Goal: Task Accomplishment & Management: Manage account settings

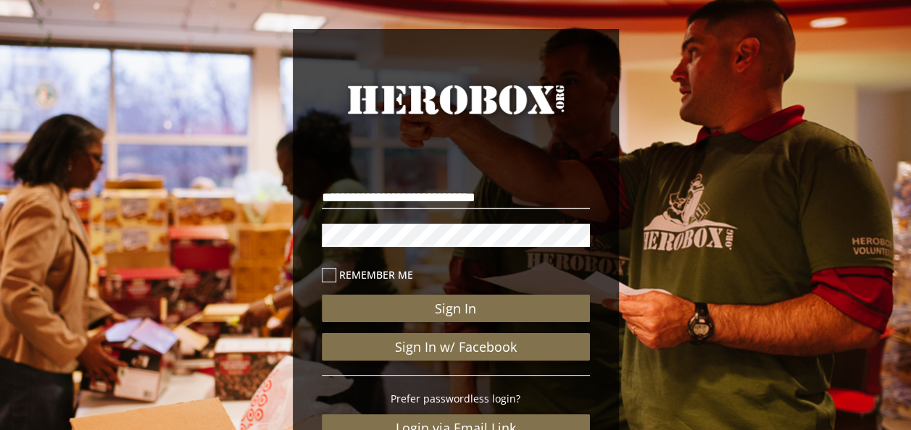
type input "**********"
click at [322, 295] on button "Sign In" at bounding box center [456, 309] width 268 height 28
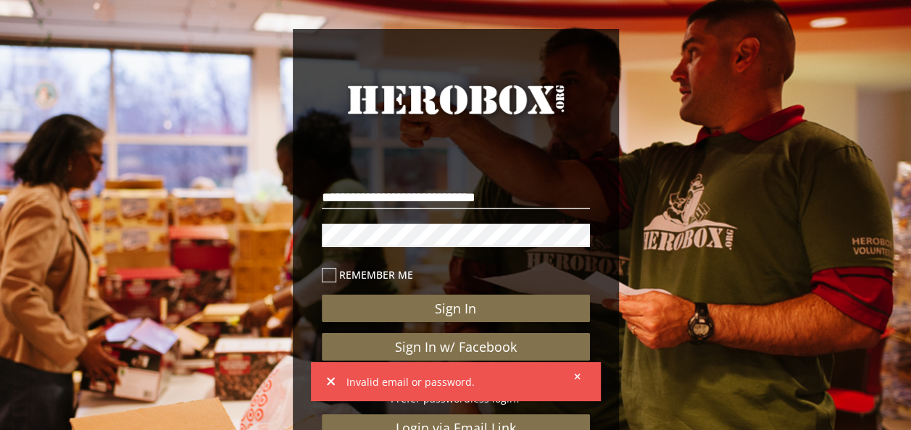
click at [139, 222] on div "**********" at bounding box center [455, 299] width 911 height 599
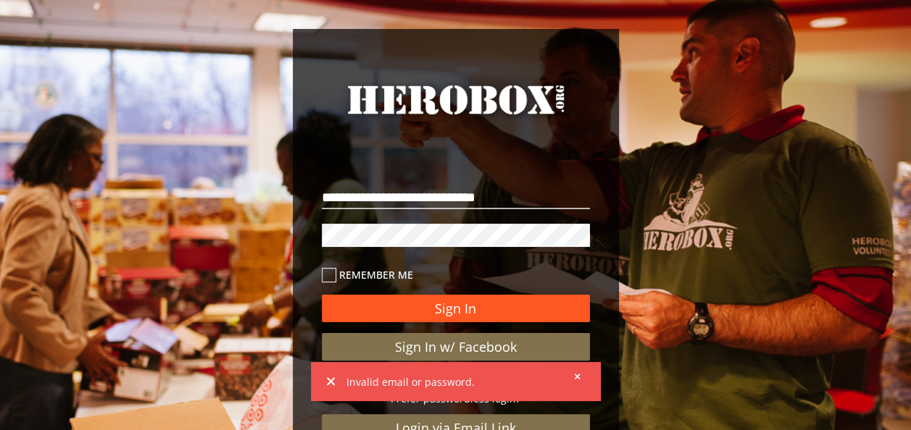
click at [387, 304] on button "Sign In" at bounding box center [456, 309] width 268 height 28
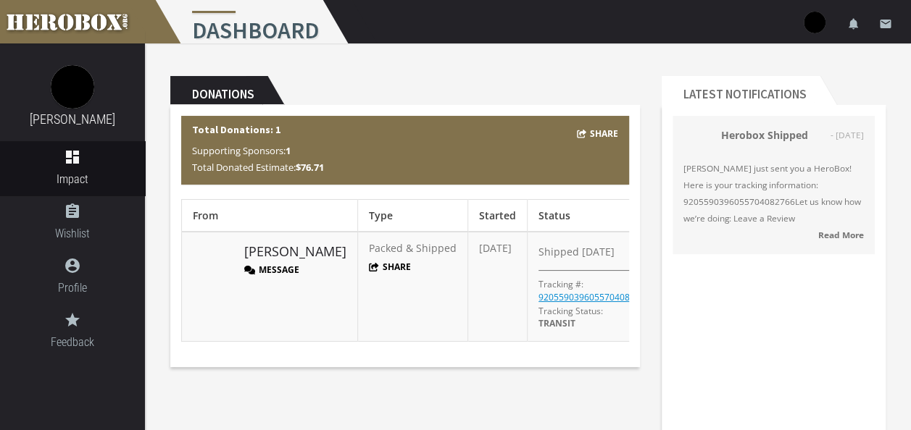
click at [317, 171] on b "$76.71" at bounding box center [310, 167] width 28 height 13
click at [268, 146] on span "Supporting Sponsors: 1" at bounding box center [241, 150] width 99 height 13
click at [289, 271] on button "Message" at bounding box center [271, 270] width 55 height 12
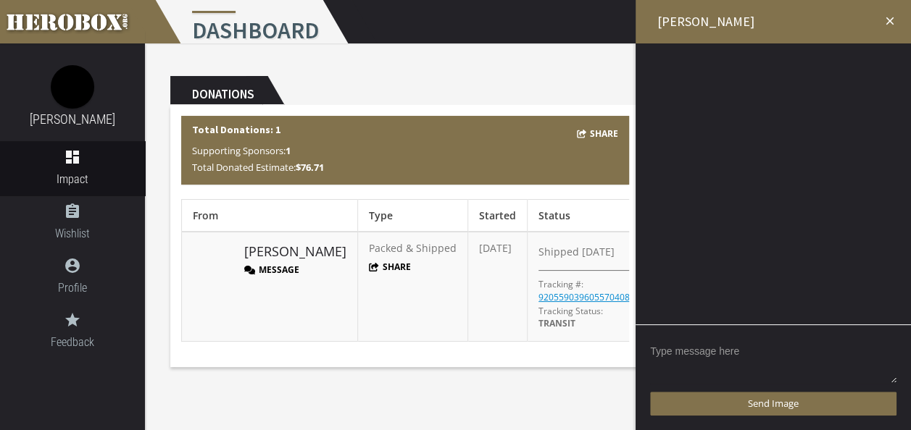
click at [757, 375] on textarea at bounding box center [773, 362] width 246 height 45
click at [267, 253] on link "[PERSON_NAME]" at bounding box center [295, 252] width 102 height 19
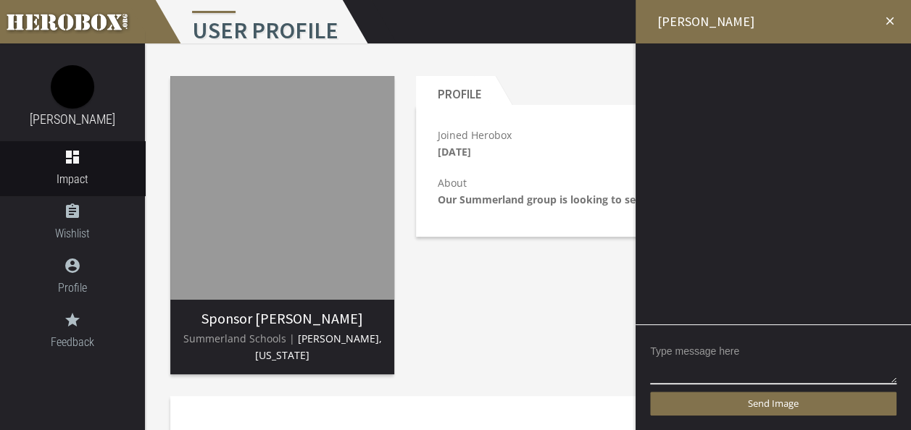
click at [891, 19] on icon "close" at bounding box center [889, 20] width 13 height 13
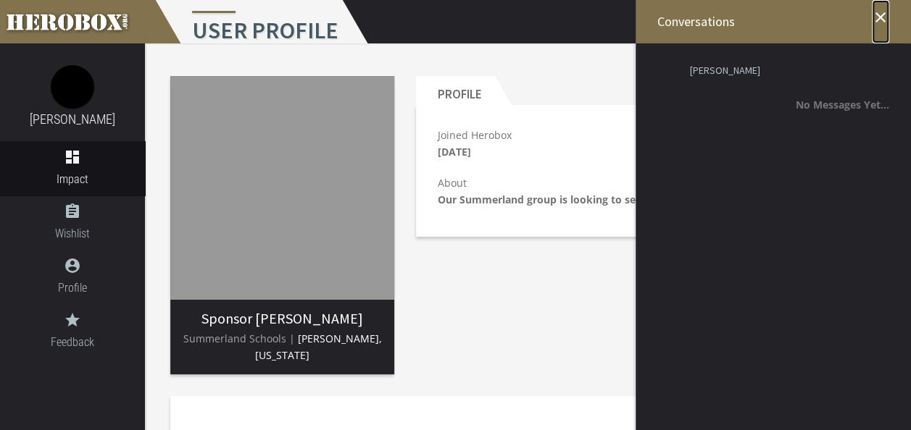
click at [877, 20] on icon "close" at bounding box center [880, 17] width 17 height 17
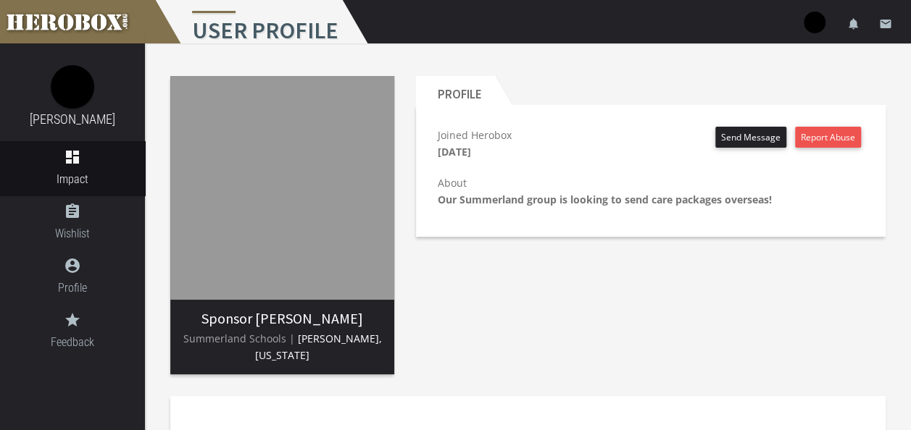
click at [701, 199] on b "Our Summerland group is looking to send care packages overseas!" at bounding box center [605, 200] width 334 height 14
click at [465, 203] on b "Our Summerland group is looking to send care packages overseas!" at bounding box center [605, 200] width 334 height 14
click at [262, 267] on img at bounding box center [282, 188] width 224 height 224
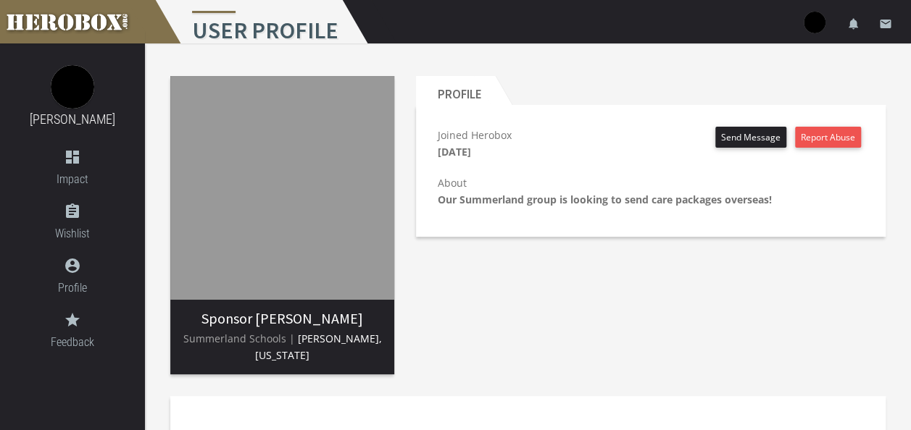
click at [332, 336] on span "[PERSON_NAME], [US_STATE]" at bounding box center [318, 347] width 127 height 30
click at [75, 157] on icon "dashboard" at bounding box center [72, 157] width 145 height 17
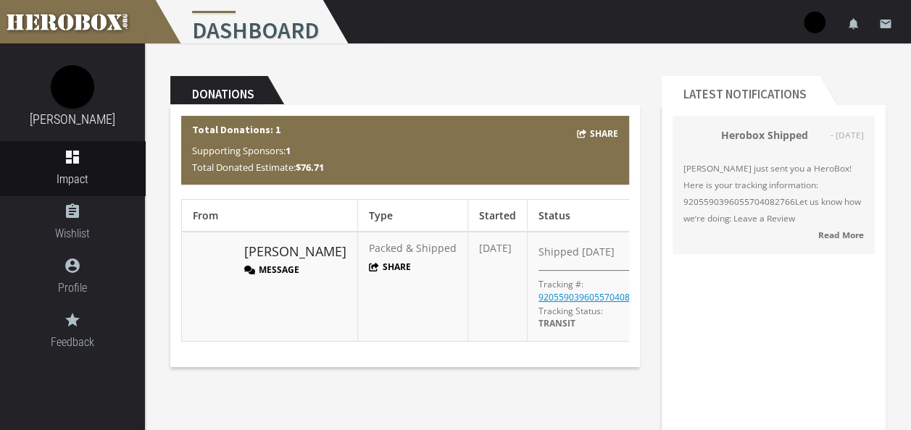
click at [369, 245] on span "Packed & Shipped" at bounding box center [413, 248] width 88 height 14
click at [75, 225] on link "assignment Wishlist" at bounding box center [72, 223] width 145 height 54
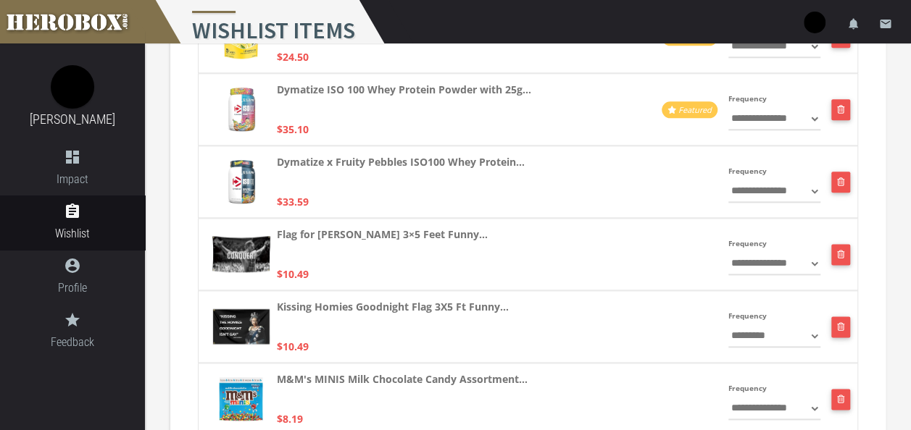
scroll to position [869, 0]
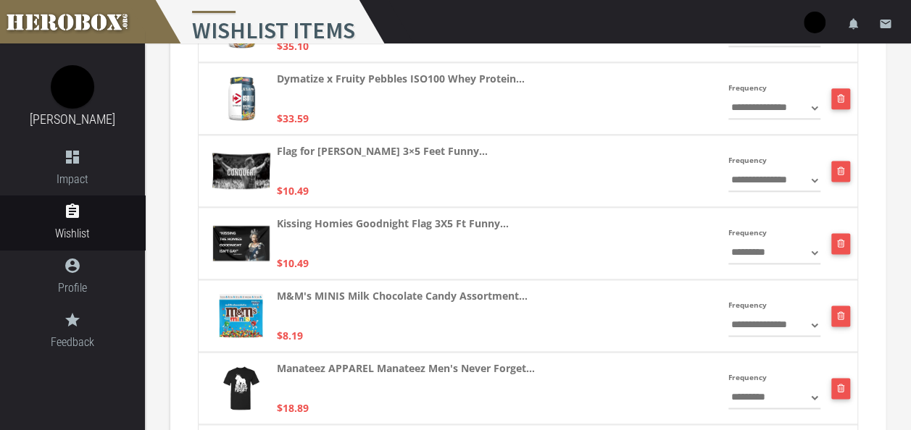
click at [815, 180] on select "**********" at bounding box center [774, 180] width 92 height 23
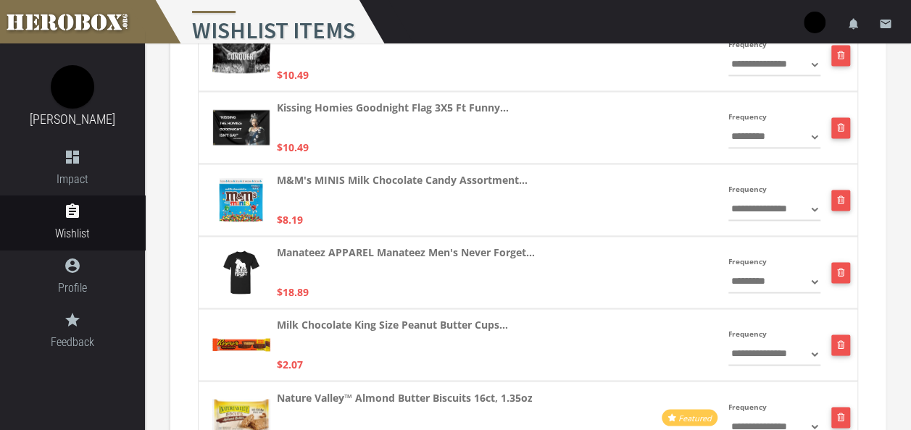
scroll to position [883, 0]
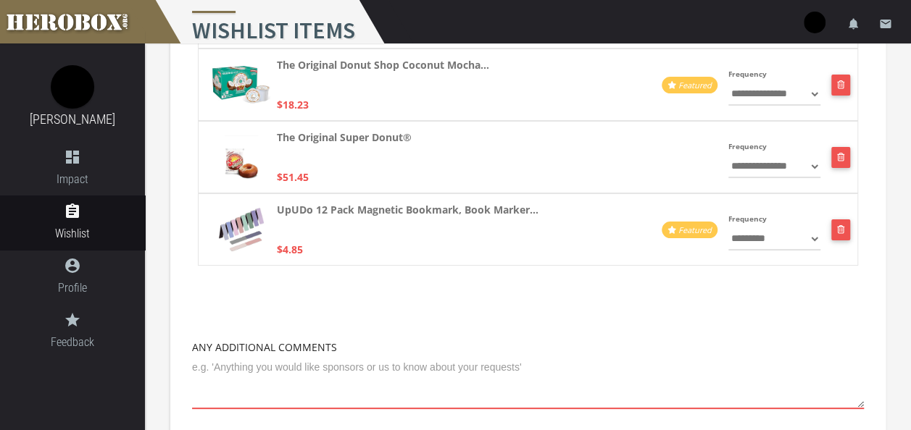
scroll to position [2788, 0]
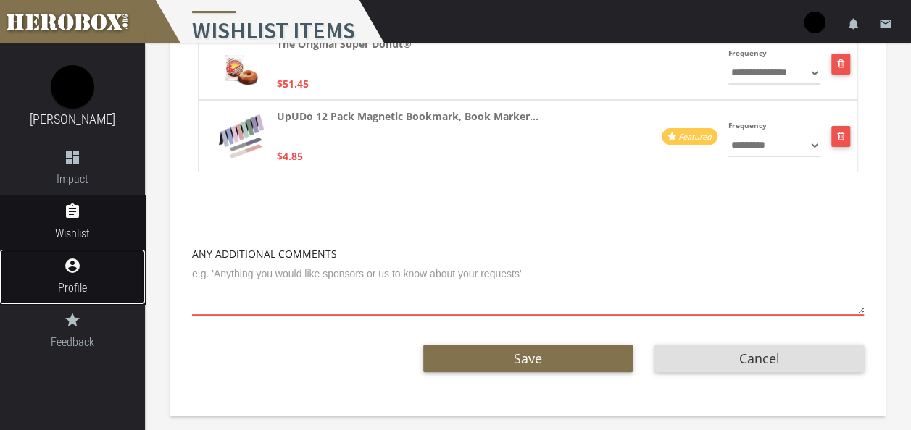
click at [80, 268] on icon "account_circle" at bounding box center [72, 265] width 145 height 17
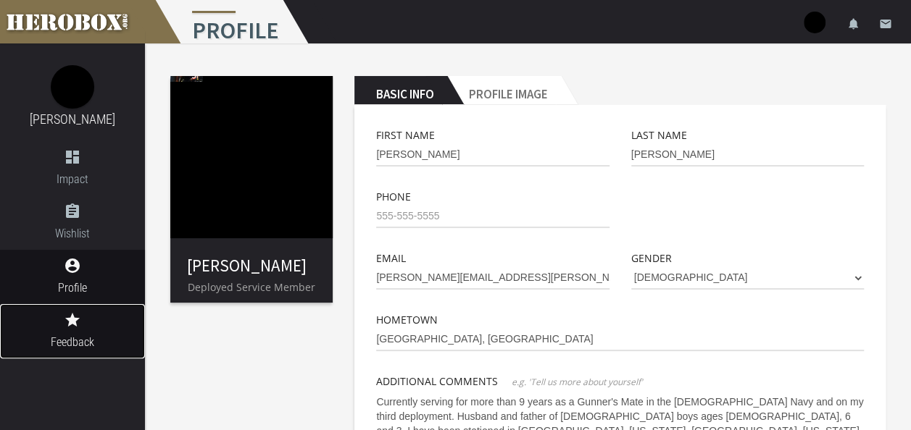
click at [71, 327] on icon "grade" at bounding box center [72, 320] width 145 height 17
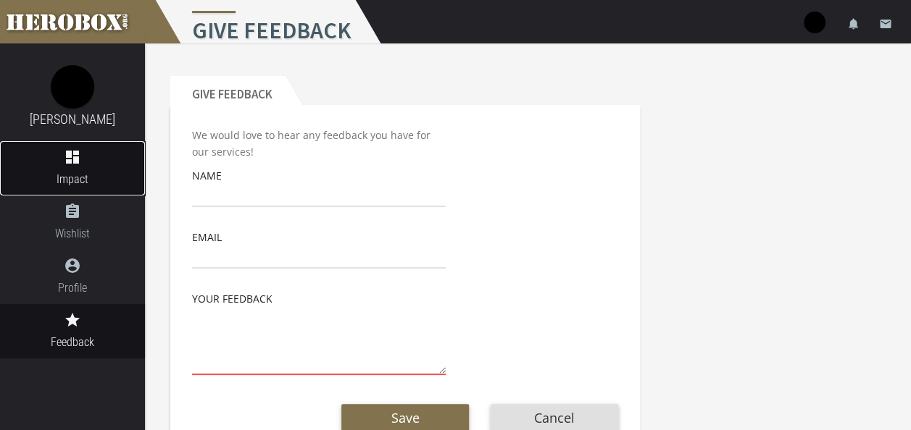
click at [76, 168] on link "dashboard Impact" at bounding box center [72, 168] width 145 height 54
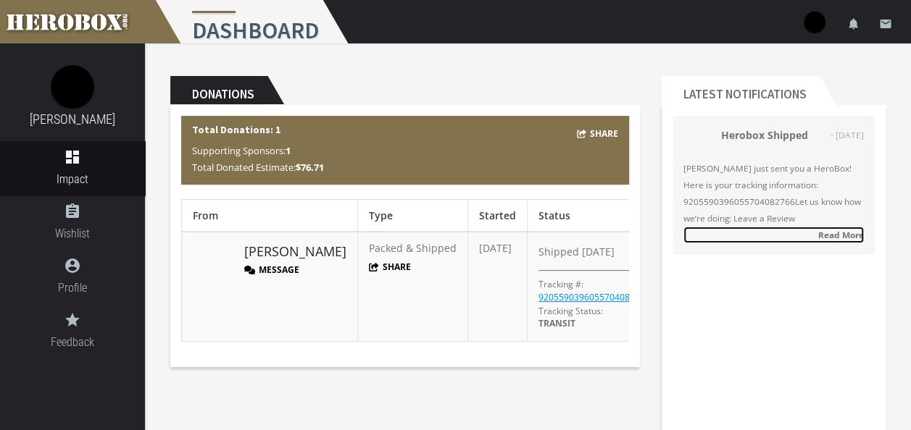
click at [855, 235] on strong "Read More" at bounding box center [841, 235] width 46 height 12
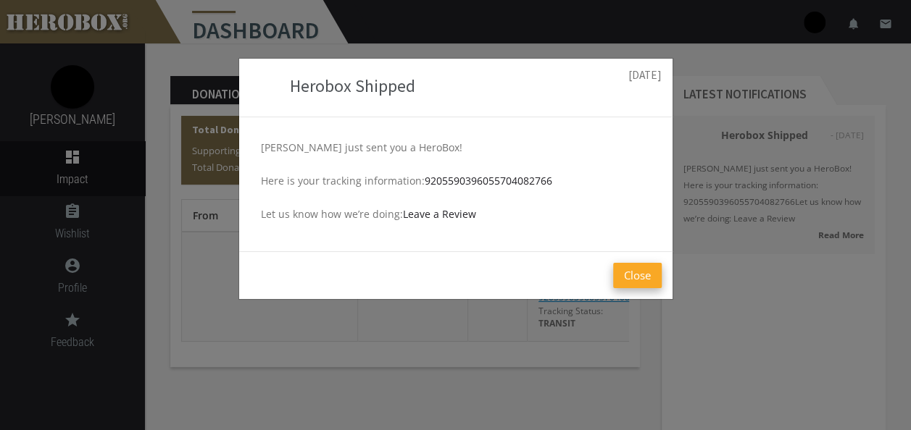
click at [629, 267] on button "Close" at bounding box center [637, 275] width 49 height 25
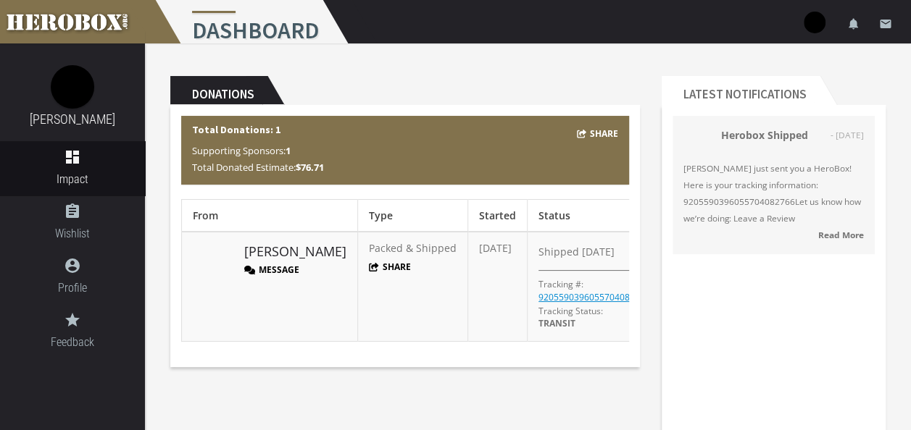
click at [267, 266] on button "Message" at bounding box center [271, 270] width 55 height 12
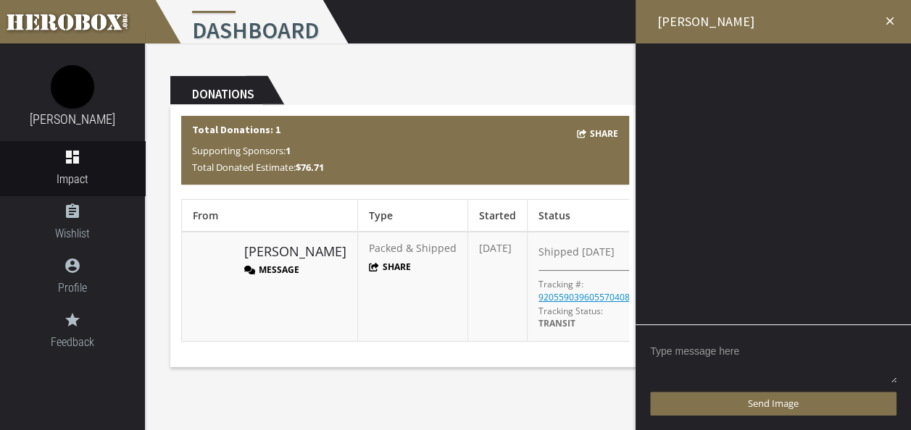
click at [752, 370] on textarea at bounding box center [773, 362] width 246 height 45
click at [798, 354] on textarea "Hello Danielle. I" at bounding box center [773, 362] width 246 height 45
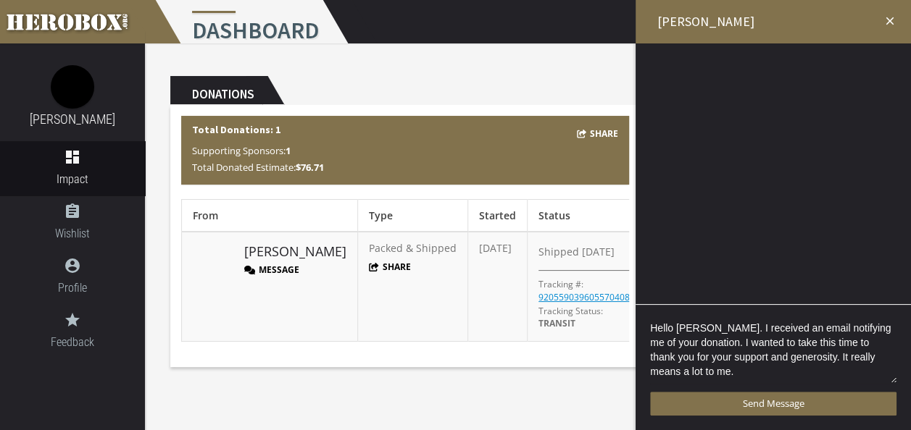
scroll to position [3, 0]
click at [691, 342] on textarea "Hello Danielle. I received an email notifying me of your donation. I wanted to …" at bounding box center [773, 352] width 246 height 65
click at [735, 375] on textarea "Hello Danielle. I received an email notifying me of your donation! I wanted to …" at bounding box center [773, 352] width 246 height 65
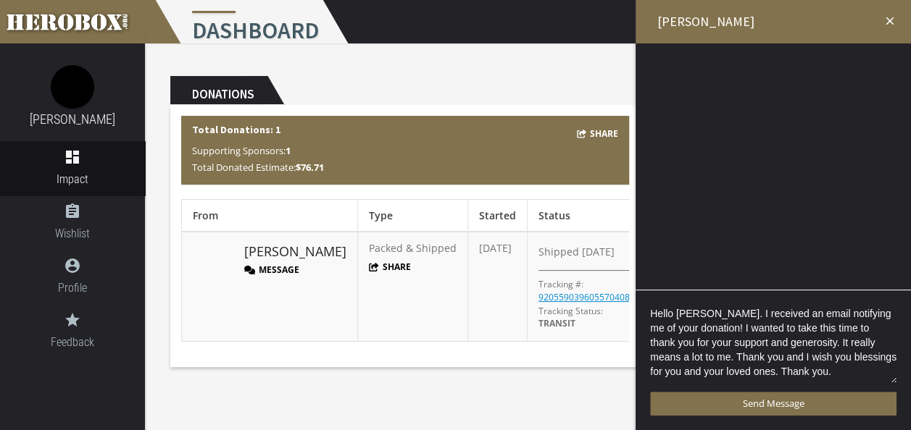
click at [736, 355] on textarea "Hello Danielle. I received an email notifying me of your donation! I wanted to …" at bounding box center [773, 345] width 246 height 80
drag, startPoint x: 888, startPoint y: 355, endPoint x: 703, endPoint y: 359, distance: 185.5
click at [703, 359] on textarea "Hello Danielle. I received an email notifying me of your donation! I wanted to …" at bounding box center [773, 345] width 246 height 80
click at [714, 356] on textarea "Hello Danielle. I received an email notifying me of your donation! I wanted to …" at bounding box center [773, 345] width 246 height 80
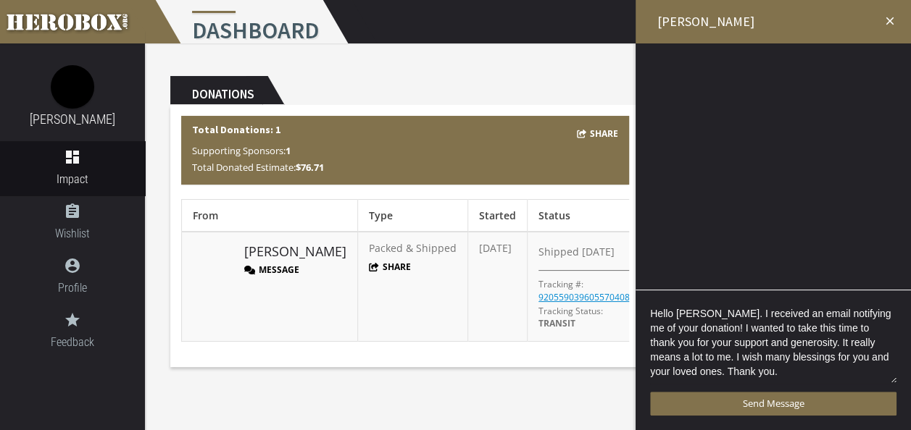
click at [742, 374] on textarea "Hello Danielle. I received an email notifying me of your donation! I wanted to …" at bounding box center [773, 345] width 246 height 80
click at [820, 356] on textarea "Hello Danielle. I received an email notifying me of your donation! I wanted to …" at bounding box center [773, 345] width 246 height 80
click at [806, 354] on textarea "Hello Danielle. I received an email notifying me of your donation! I wanted to …" at bounding box center [773, 345] width 246 height 80
click at [667, 356] on textarea "Hello Danielle. I received an email notifying me of your donation! I wanted to …" at bounding box center [773, 345] width 246 height 80
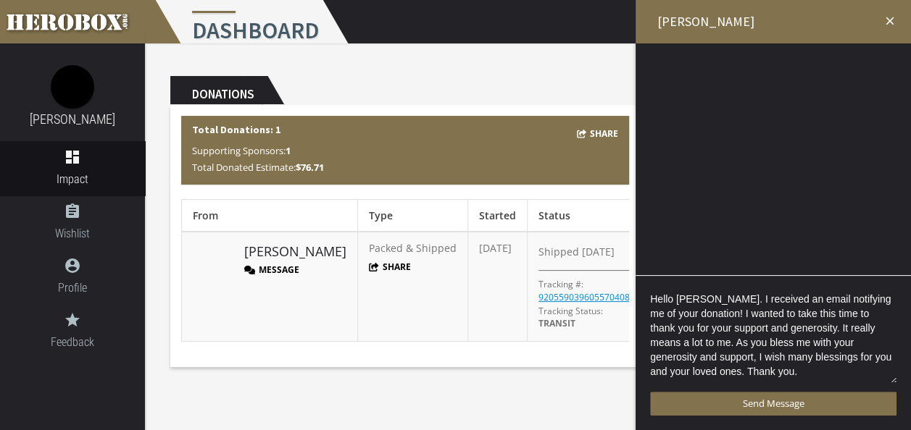
drag, startPoint x: 668, startPoint y: 341, endPoint x: 699, endPoint y: 317, distance: 38.8
click at [699, 317] on textarea "Hello Danielle. I received an email notifying me of your donation! I wanted to …" at bounding box center [773, 338] width 246 height 94
click at [738, 349] on textarea "Hello Danielle. I received an email notifying me of your donation! I wanted to …" at bounding box center [773, 338] width 246 height 94
click at [888, 355] on textarea "Hello Danielle. I received an email notifying me of your donation! I wanted to …" at bounding box center [773, 338] width 246 height 94
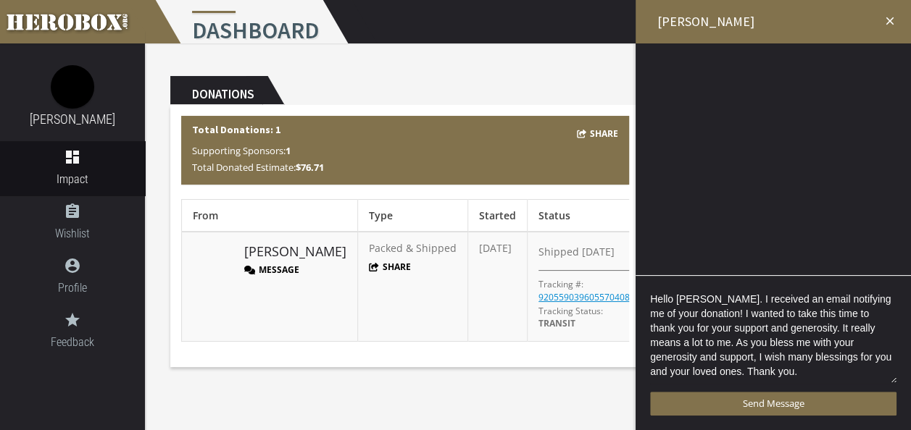
drag, startPoint x: 667, startPoint y: 343, endPoint x: 693, endPoint y: 313, distance: 40.6
click at [693, 313] on textarea "Hello Danielle. I received an email notifying me of your donation! I wanted to …" at bounding box center [773, 338] width 246 height 94
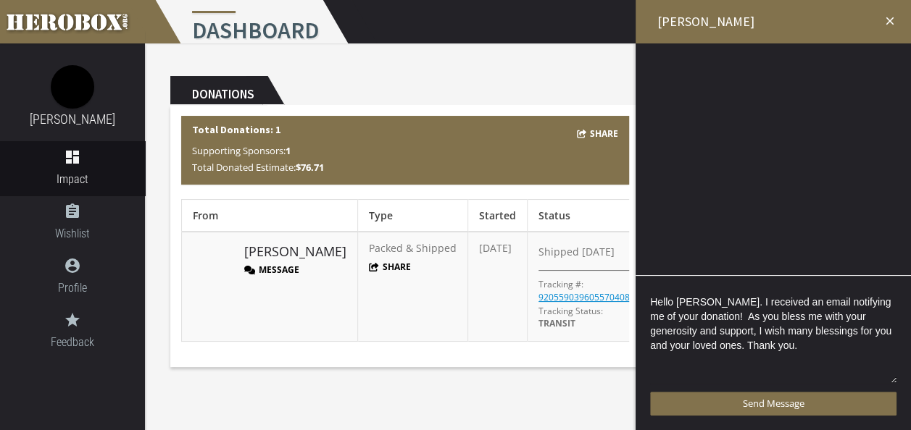
scroll to position [0, 0]
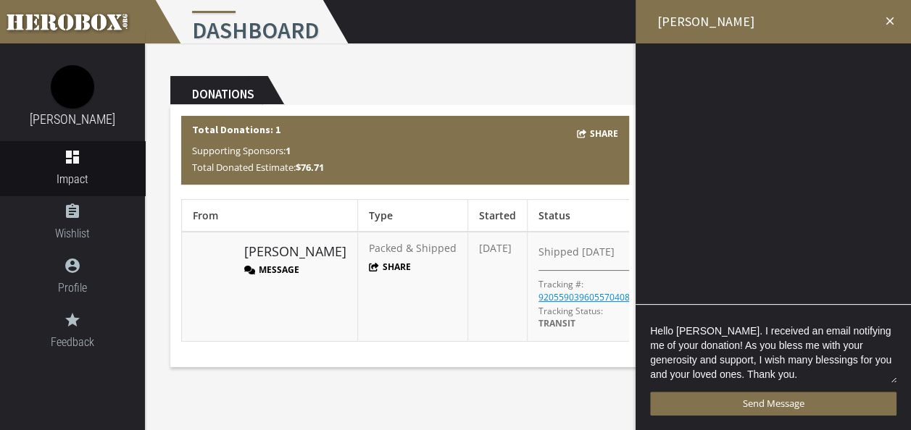
click at [670, 374] on textarea "Hello Danielle. I received an email notifying me of your donation! As you bless…" at bounding box center [773, 352] width 246 height 65
click at [893, 372] on textarea "Hello Danielle. I received an email notifying me of your donation! As you bless…" at bounding box center [773, 352] width 246 height 65
click at [880, 377] on textarea "Hello Danielle. I received an email notifying me of your donation! As you bless…" at bounding box center [773, 352] width 246 height 65
drag, startPoint x: 843, startPoint y: 374, endPoint x: 712, endPoint y: 377, distance: 131.2
click at [712, 377] on textarea "Hello Danielle. I received an email notifying me of your donation! As you bless…" at bounding box center [773, 352] width 246 height 65
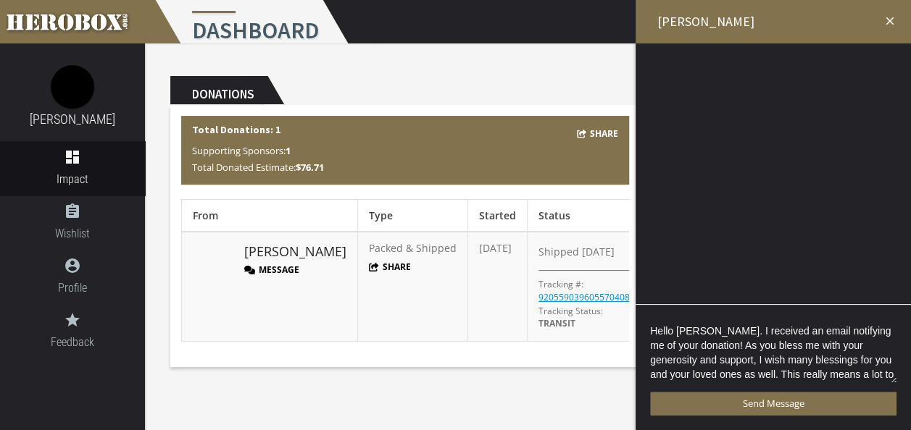
click at [805, 367] on textarea "Hello Danielle. I received an email notifying me of your donation! As you bless…" at bounding box center [773, 352] width 246 height 65
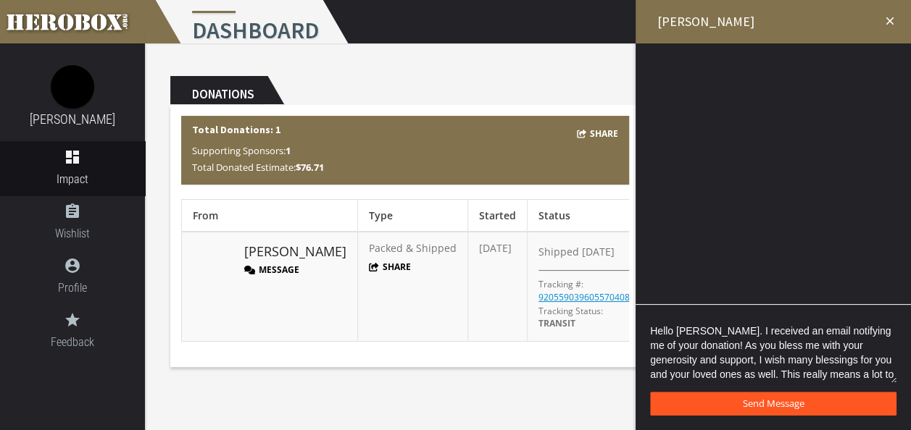
type textarea "Hello Danielle. I received an email notifying me of your donation! As you bless…"
click at [759, 403] on span "Send Message" at bounding box center [774, 403] width 62 height 13
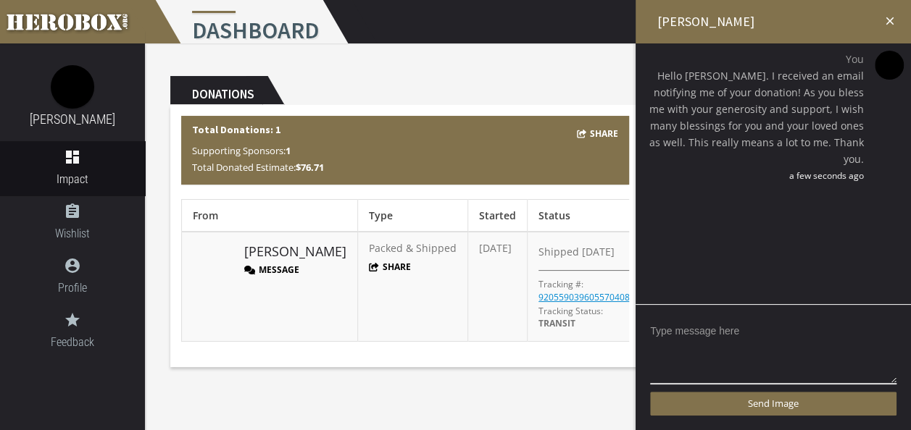
click at [888, 20] on icon "close" at bounding box center [889, 20] width 13 height 13
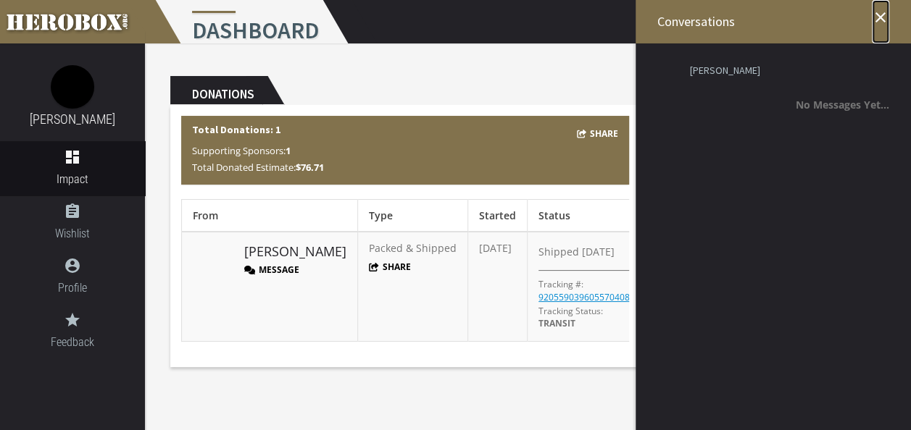
click at [881, 21] on icon "close" at bounding box center [880, 17] width 17 height 17
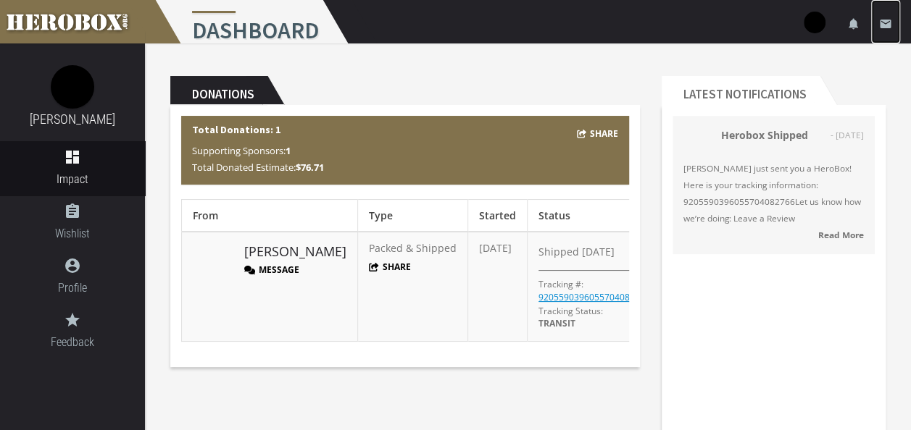
click at [888, 20] on icon "email" at bounding box center [885, 23] width 13 height 13
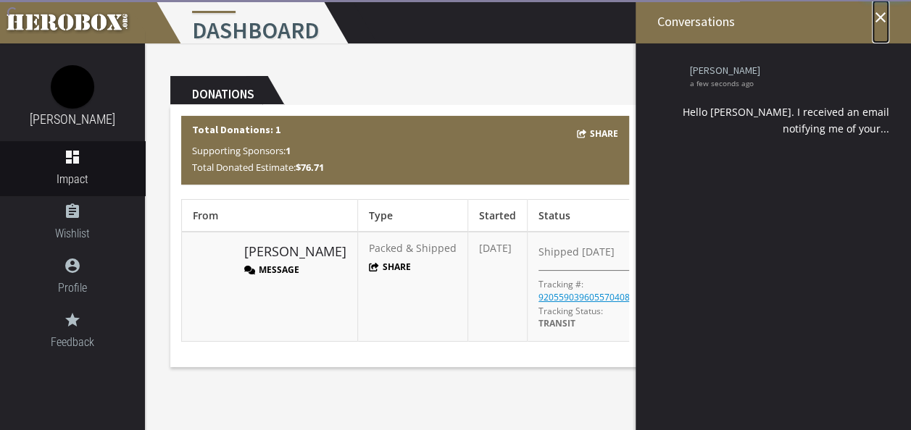
click at [881, 19] on icon "close" at bounding box center [880, 17] width 17 height 17
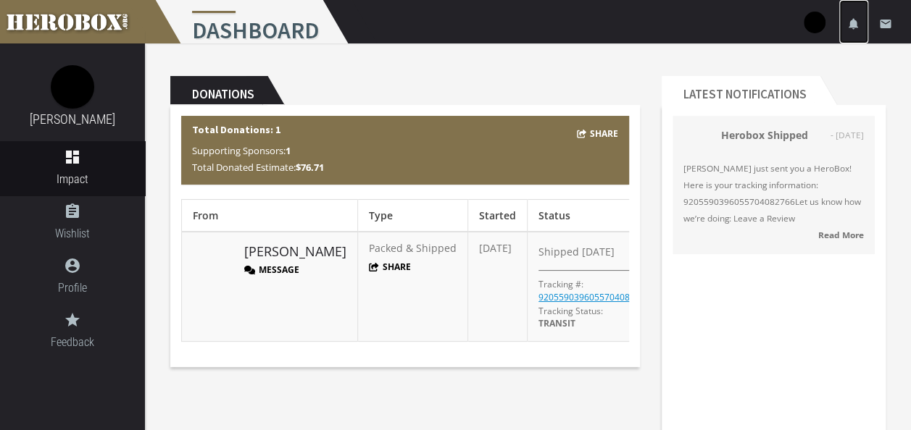
click at [856, 25] on icon "notifications" at bounding box center [853, 23] width 13 height 13
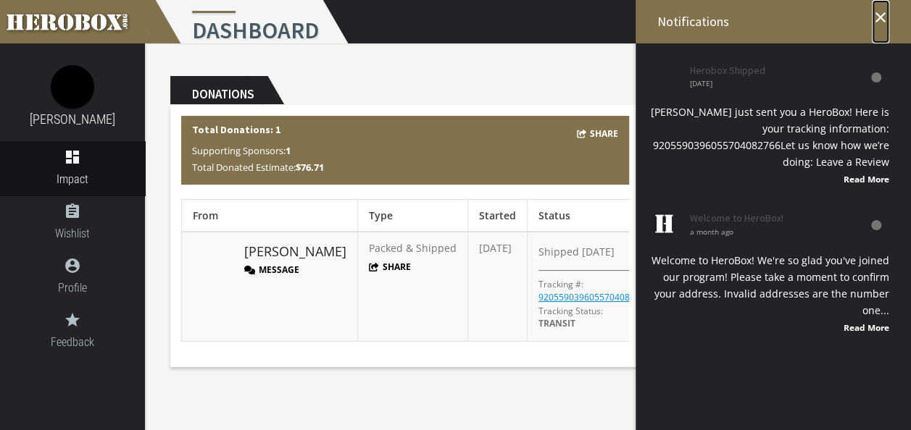
click at [881, 20] on icon "close" at bounding box center [880, 17] width 17 height 17
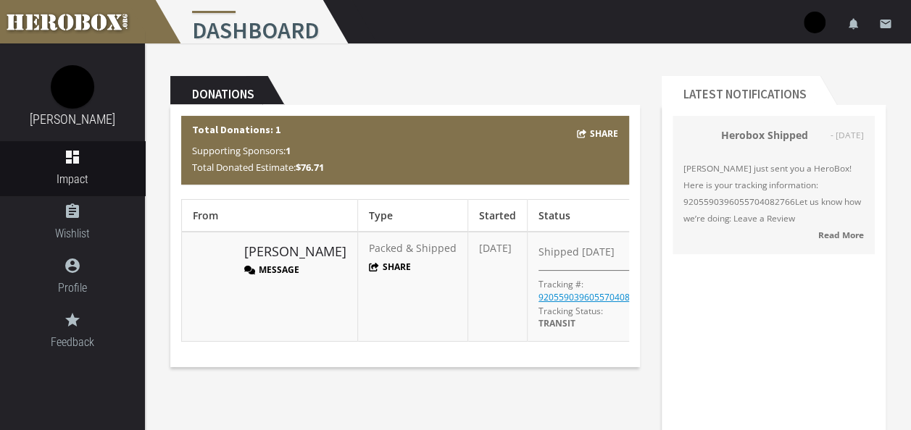
click at [816, 17] on img at bounding box center [815, 23] width 22 height 22
click at [767, 65] on link "settings Settings" at bounding box center [771, 63] width 130 height 31
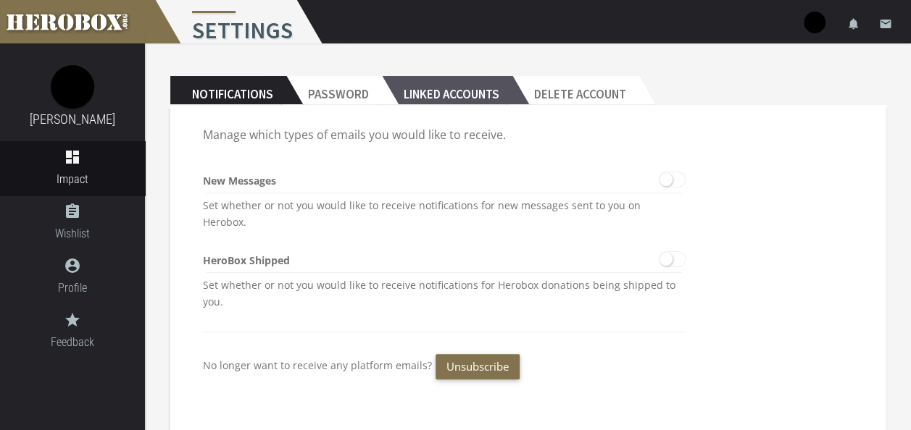
click at [497, 94] on h2 "Linked Accounts" at bounding box center [447, 90] width 130 height 29
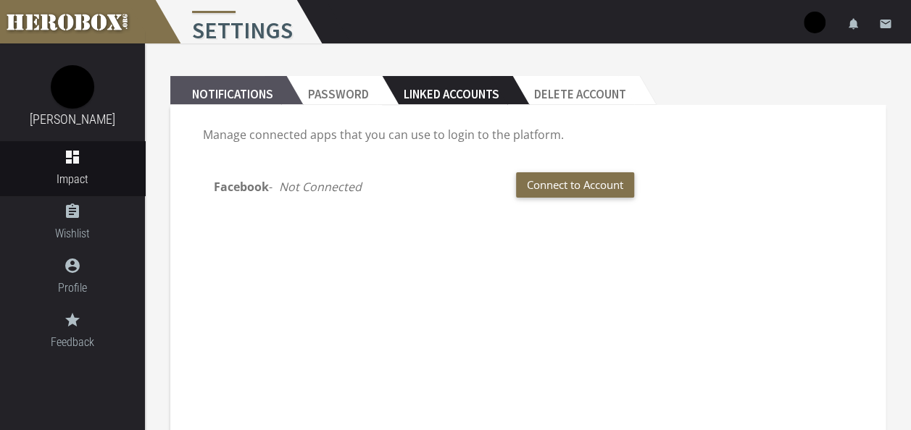
click at [264, 99] on h2 "Notifications" at bounding box center [228, 90] width 116 height 29
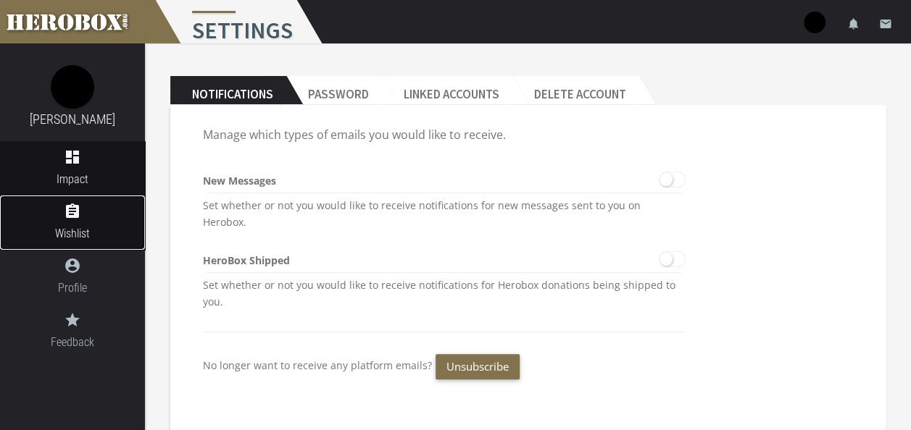
click at [80, 217] on icon "assignment" at bounding box center [72, 211] width 145 height 17
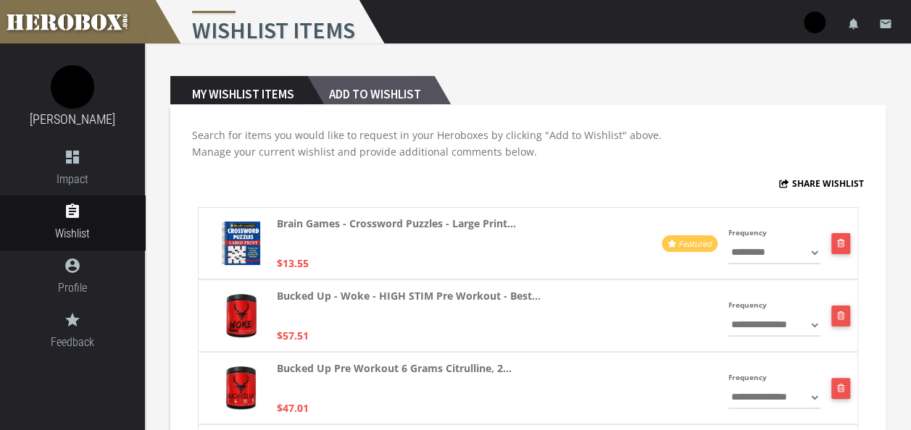
click at [385, 95] on h2 "Add to Wishlist" at bounding box center [370, 90] width 127 height 29
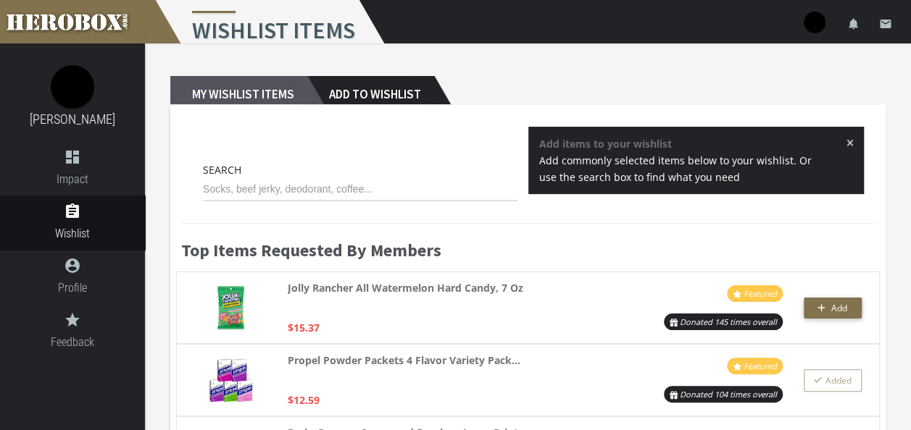
click at [248, 100] on h2 "My Wishlist Items" at bounding box center [238, 90] width 137 height 29
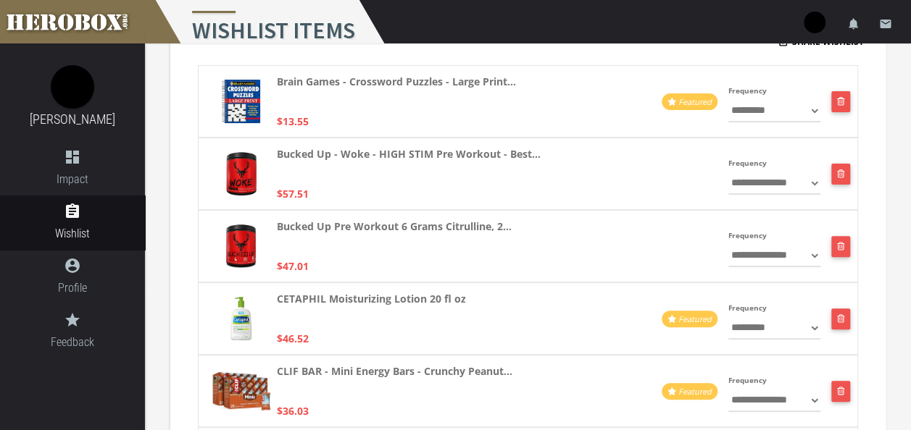
scroll to position [72, 0]
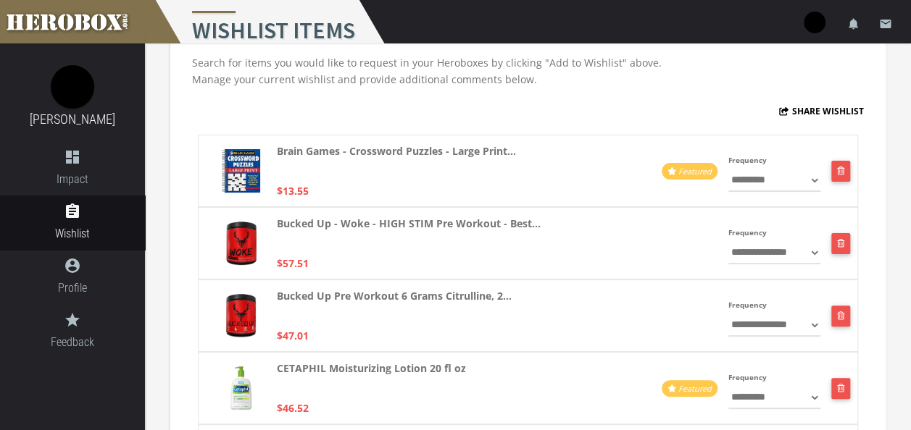
click at [790, 254] on select "**********" at bounding box center [774, 252] width 92 height 23
drag, startPoint x: 705, startPoint y: 261, endPoint x: 725, endPoint y: 238, distance: 29.8
click at [705, 261] on div at bounding box center [654, 243] width 127 height 57
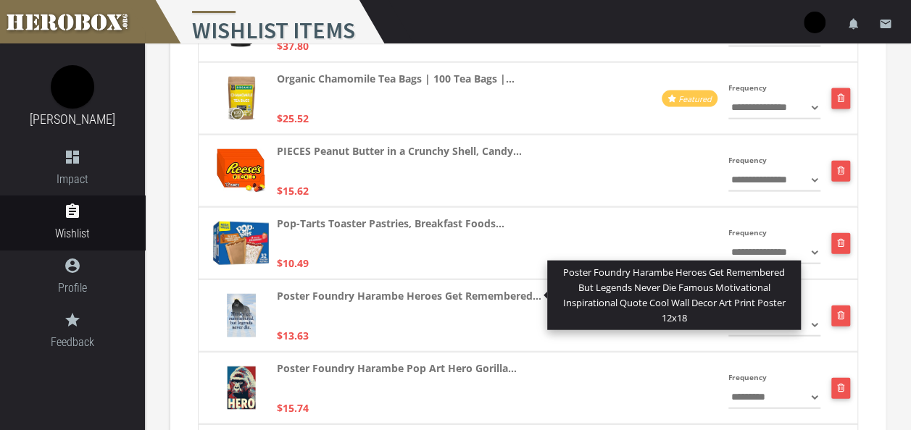
scroll to position [1739, 0]
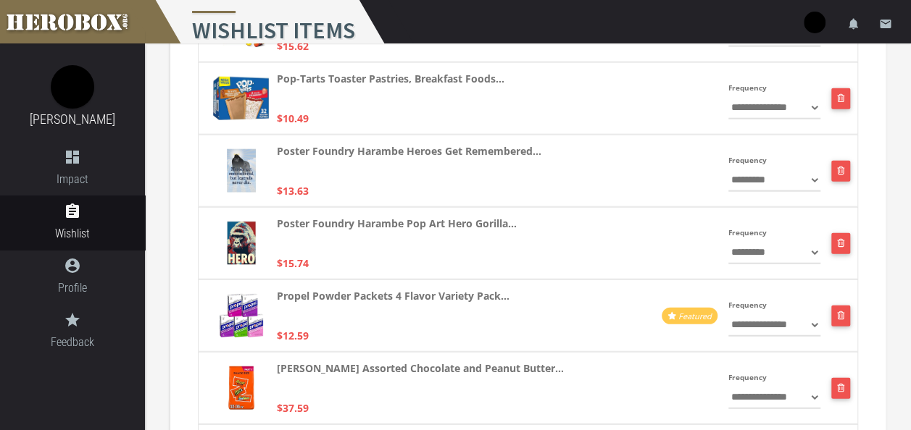
click at [242, 170] on img at bounding box center [241, 170] width 29 height 43
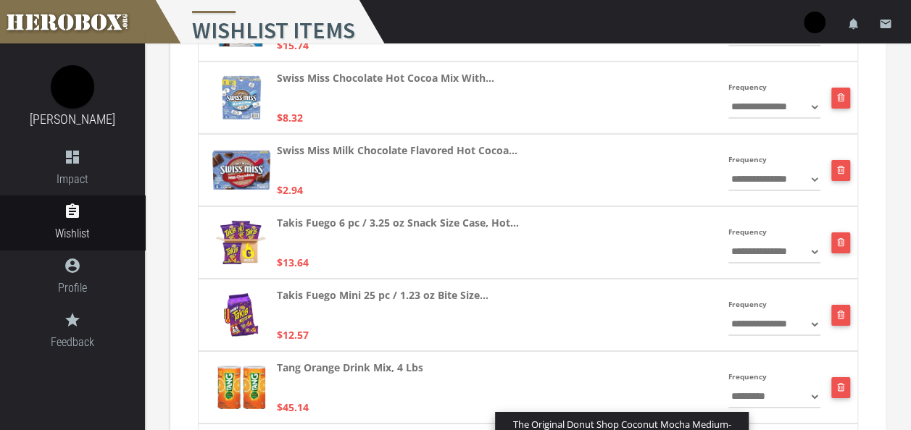
scroll to position [2101, 0]
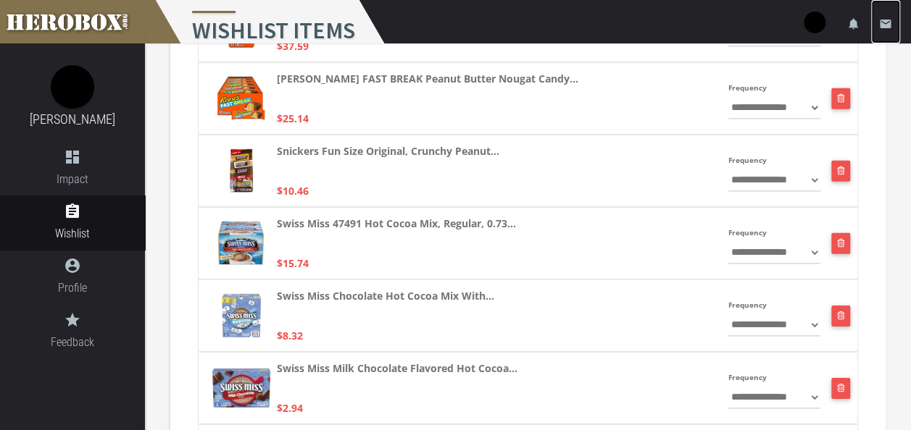
click at [885, 22] on icon "email" at bounding box center [885, 23] width 13 height 13
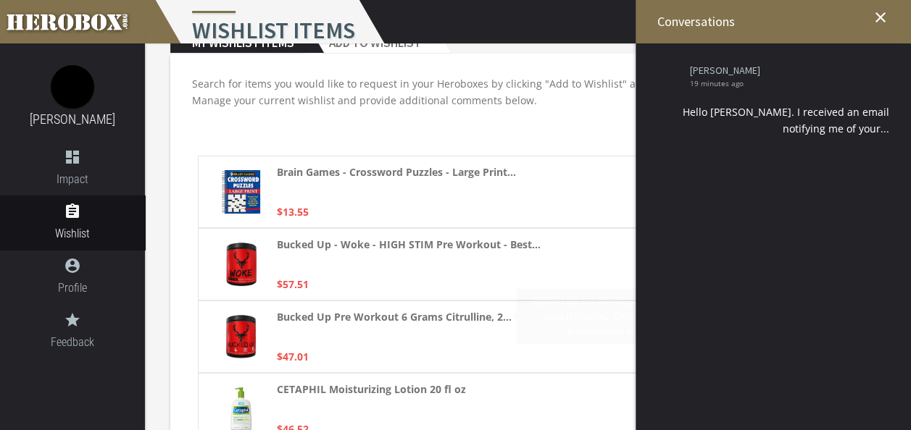
scroll to position [0, 0]
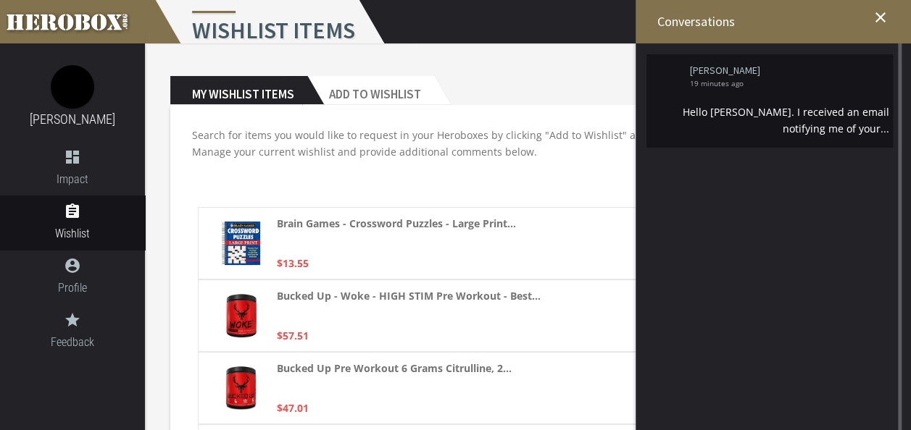
click at [801, 112] on div "Hello Danielle. I received an email notifying me of your..." at bounding box center [769, 120] width 239 height 33
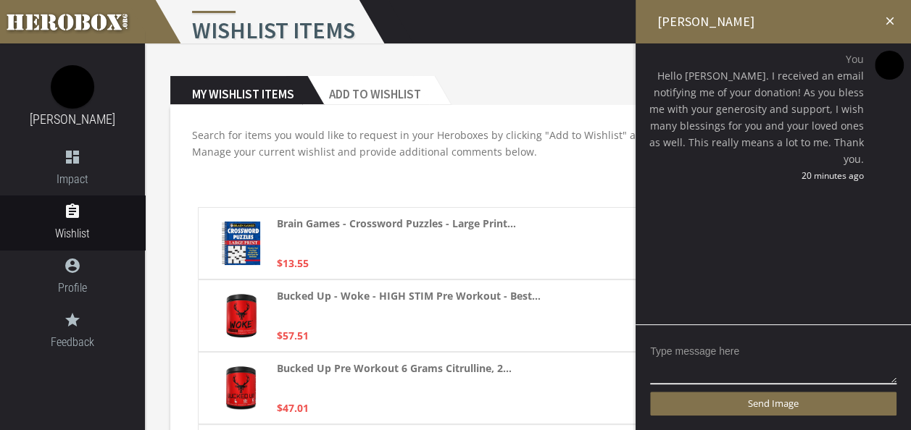
click at [680, 23] on h2 "[PERSON_NAME]" at bounding box center [772, 21] width 275 height 43
click at [76, 149] on icon "dashboard" at bounding box center [72, 157] width 145 height 17
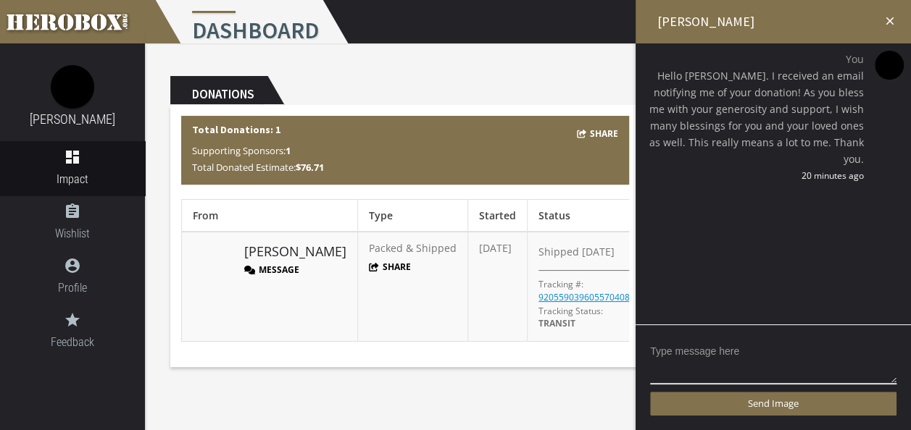
click at [889, 17] on icon "close" at bounding box center [889, 20] width 13 height 13
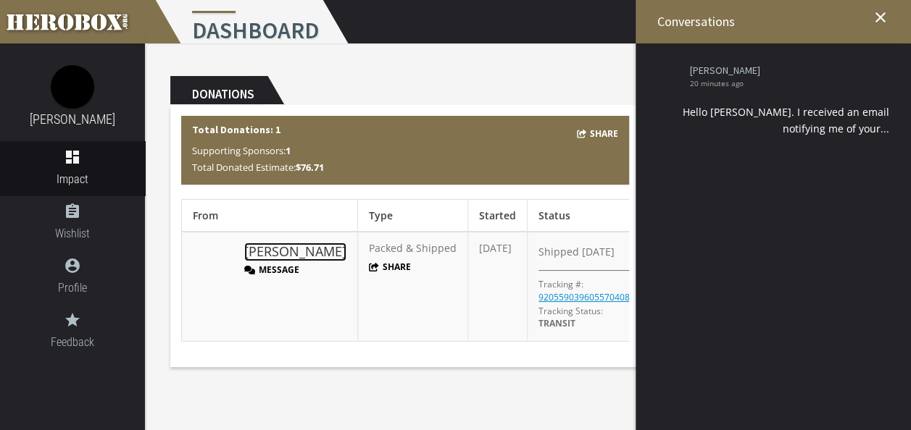
click at [291, 248] on link "[PERSON_NAME]" at bounding box center [295, 252] width 102 height 19
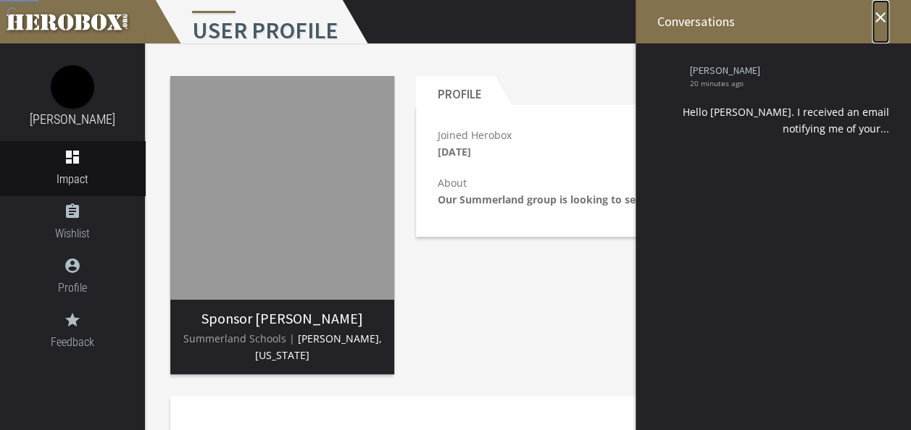
click at [883, 13] on icon "close" at bounding box center [880, 17] width 17 height 17
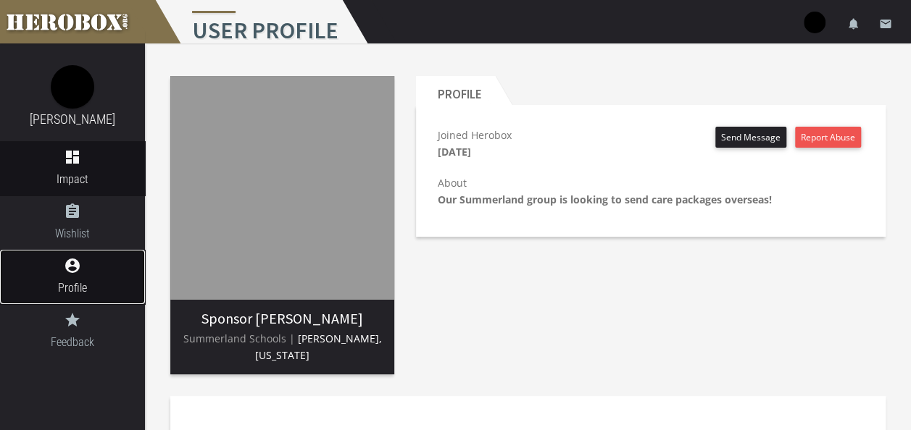
click at [77, 275] on link "account_circle Profile" at bounding box center [72, 277] width 145 height 54
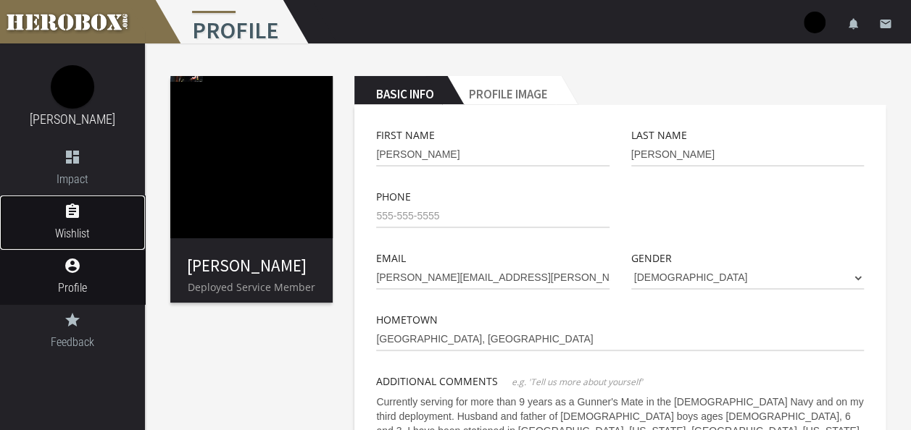
click at [80, 232] on span "Wishlist" at bounding box center [72, 234] width 145 height 18
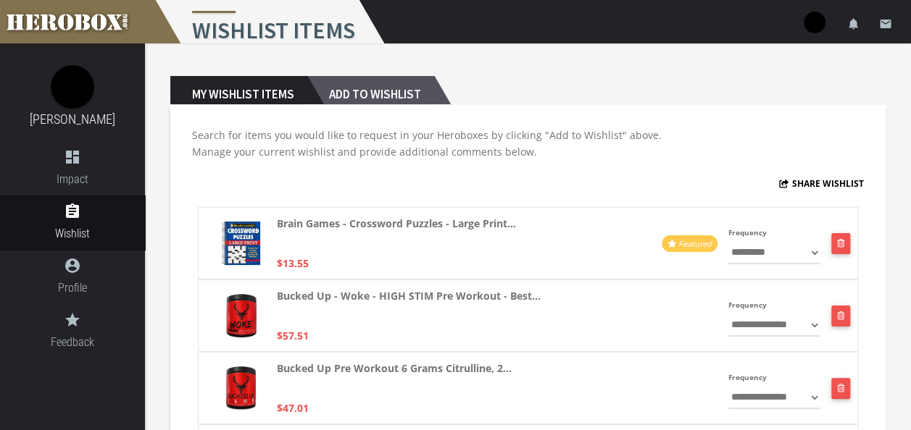
click at [356, 96] on h2 "Add to Wishlist" at bounding box center [370, 90] width 127 height 29
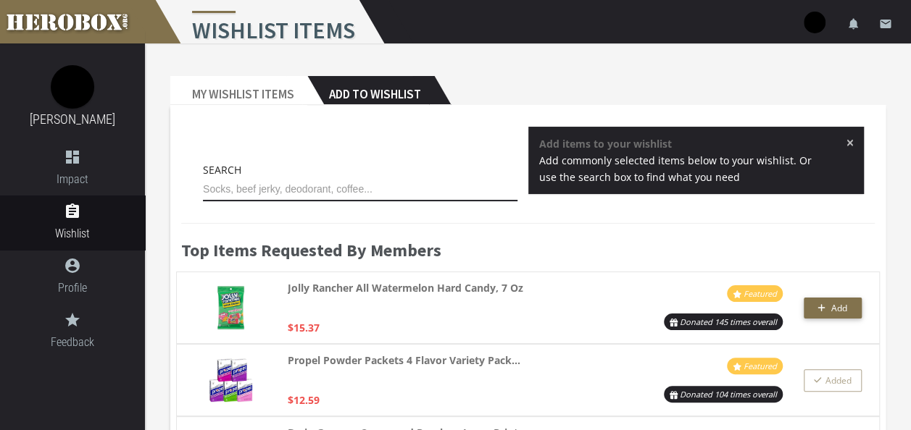
click at [251, 186] on input "text" at bounding box center [360, 189] width 314 height 23
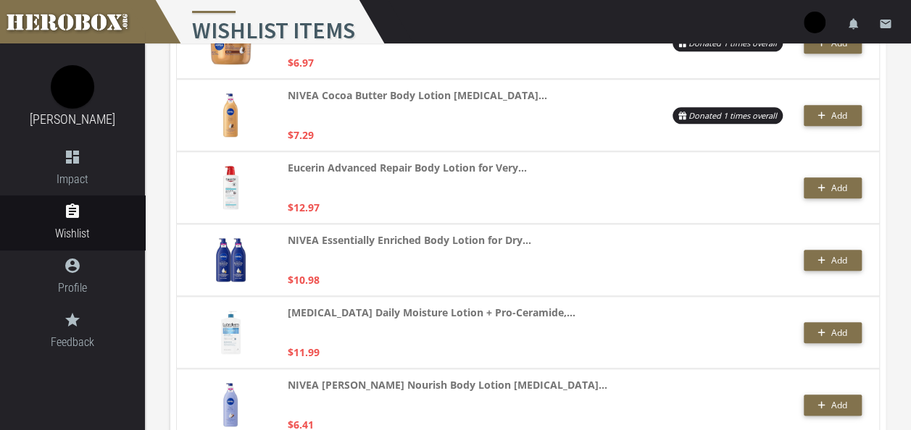
scroll to position [632, 0]
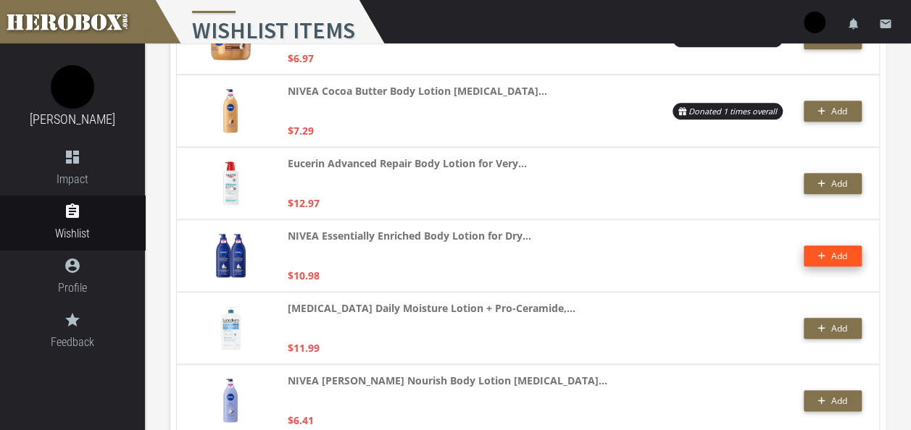
type input "lotion"
click at [835, 259] on span "Add" at bounding box center [839, 256] width 16 height 12
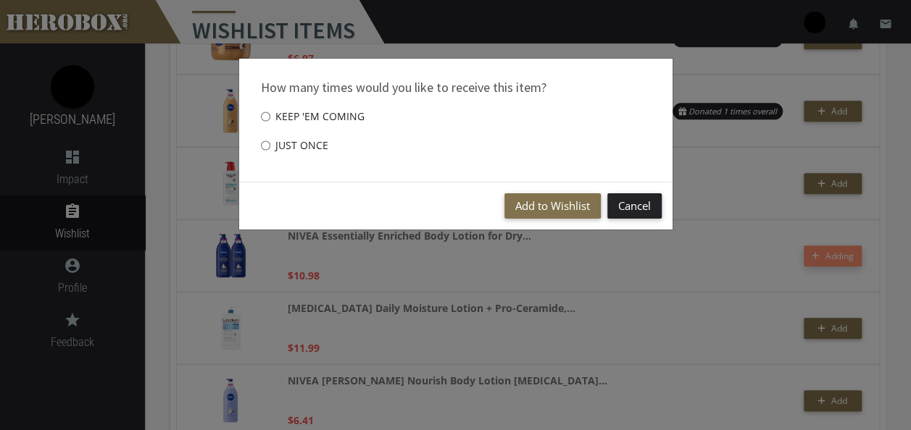
click at [301, 149] on label "Just once" at bounding box center [294, 145] width 67 height 29
click at [270, 149] on input "Just once" at bounding box center [265, 145] width 9 height 23
radio input "****"
click at [566, 207] on button "Add to Wishlist" at bounding box center [552, 205] width 96 height 25
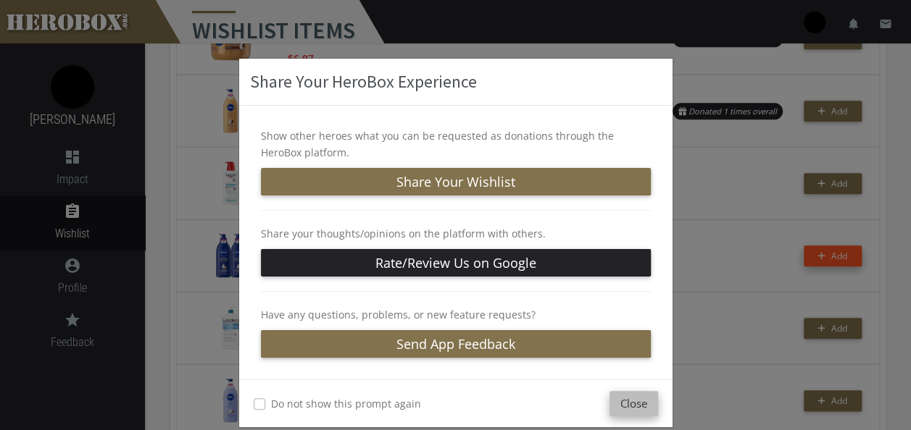
click at [635, 401] on button "Close" at bounding box center [633, 403] width 49 height 25
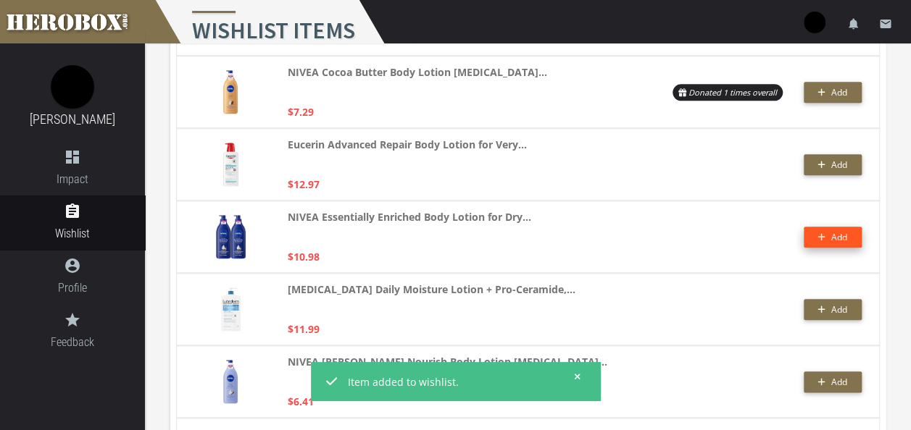
scroll to position [704, 0]
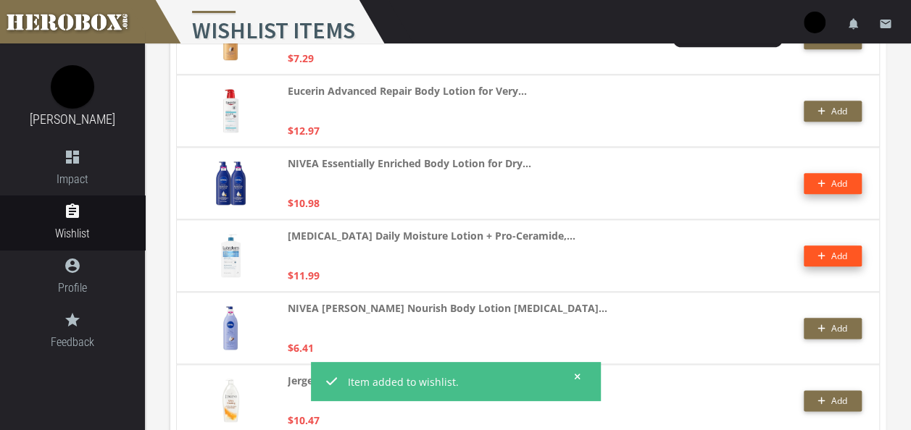
click at [835, 252] on span "Add" at bounding box center [839, 256] width 16 height 12
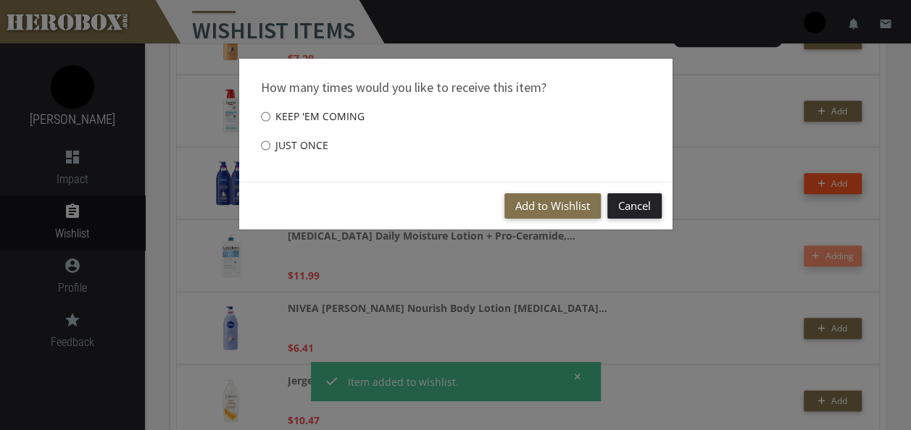
click at [289, 142] on label "Just once" at bounding box center [294, 145] width 67 height 29
click at [270, 142] on input "Just once" at bounding box center [265, 145] width 9 height 23
radio input "****"
click at [564, 210] on button "Add to Wishlist" at bounding box center [552, 205] width 96 height 25
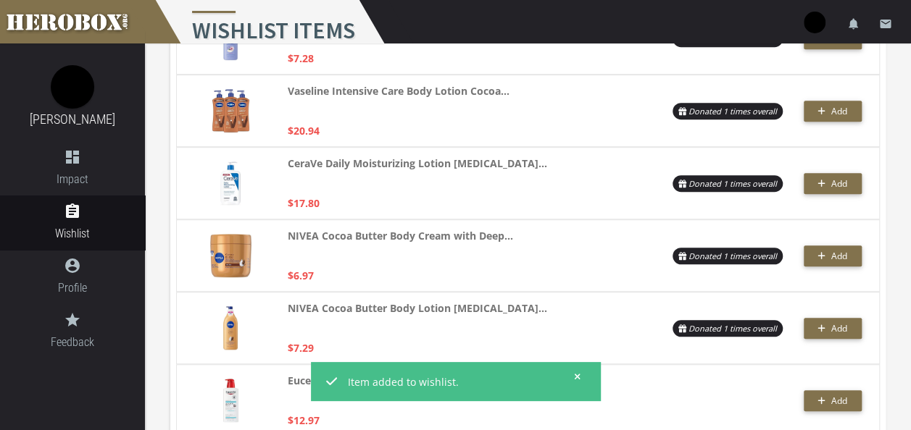
scroll to position [0, 0]
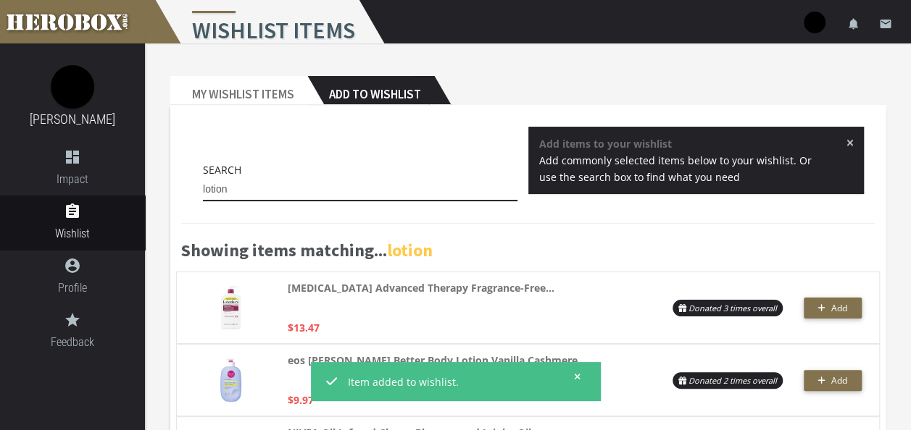
drag, startPoint x: 243, startPoint y: 187, endPoint x: 167, endPoint y: 173, distance: 77.3
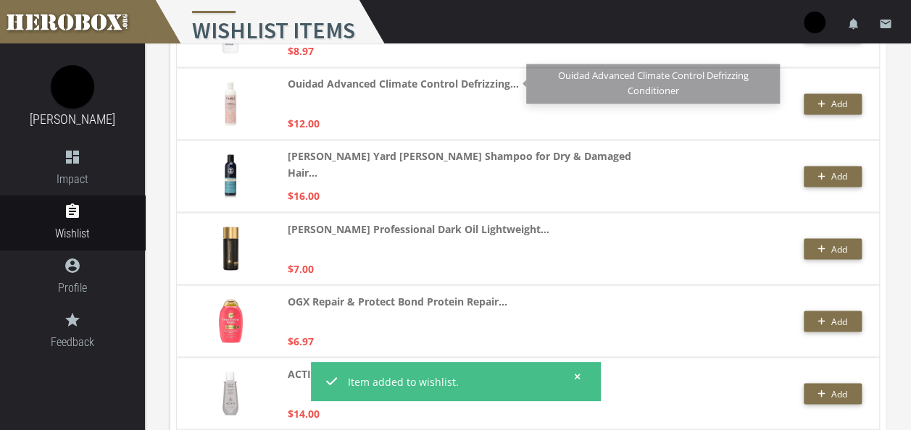
scroll to position [1159, 0]
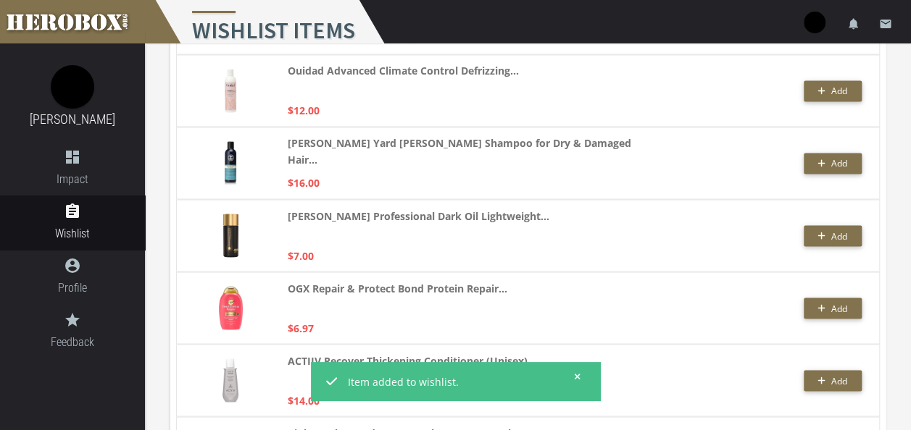
click at [580, 377] on icon at bounding box center [577, 376] width 7 height 9
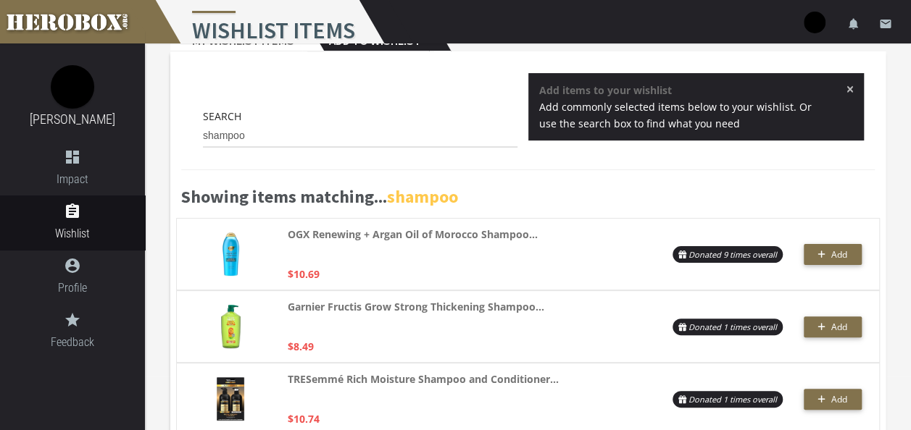
scroll to position [0, 0]
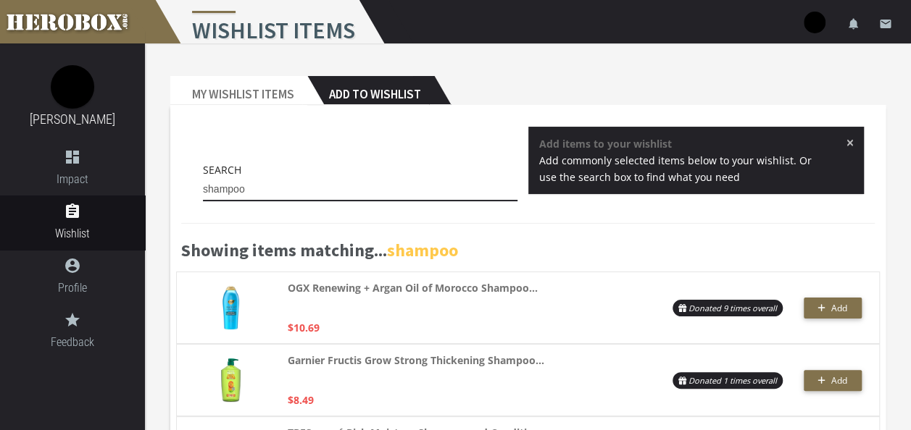
click at [272, 190] on input "shampoo" at bounding box center [360, 189] width 314 height 23
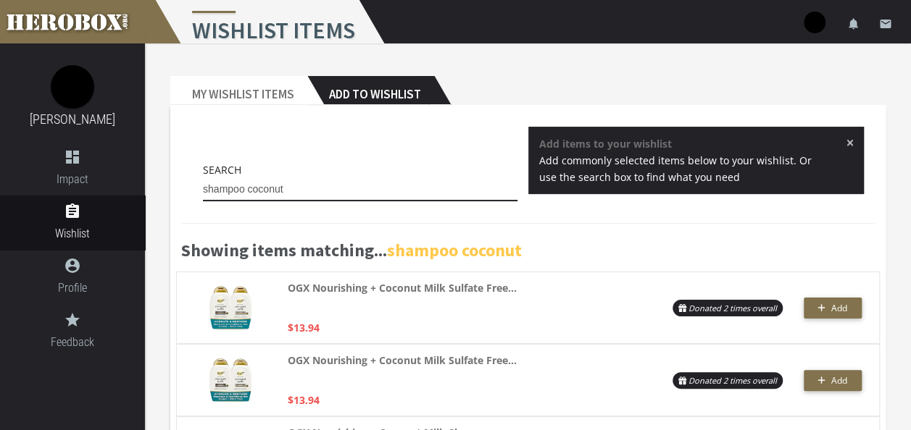
type input "shampoo coconut"
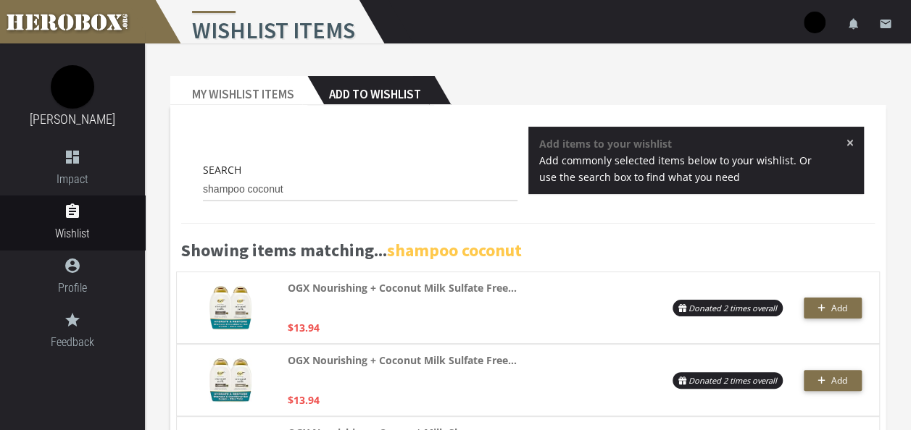
click at [848, 138] on span "×" at bounding box center [850, 142] width 8 height 14
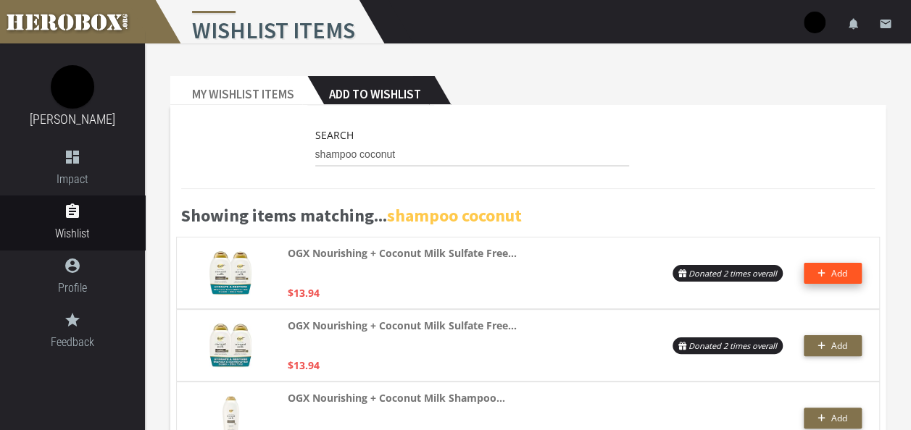
click at [825, 273] on icon "button" at bounding box center [821, 273] width 7 height 7
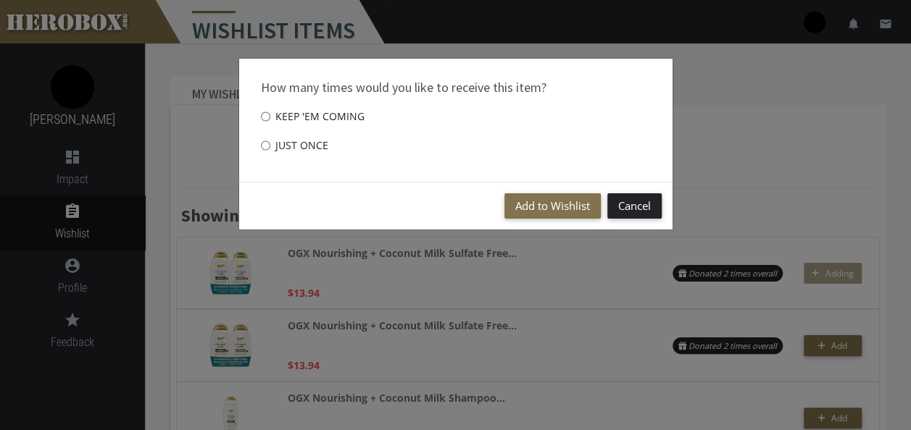
click at [319, 143] on label "Just once" at bounding box center [294, 145] width 67 height 29
click at [270, 143] on input "Just once" at bounding box center [265, 145] width 9 height 23
radio input "****"
click at [509, 207] on button "Add to Wishlist" at bounding box center [552, 205] width 96 height 25
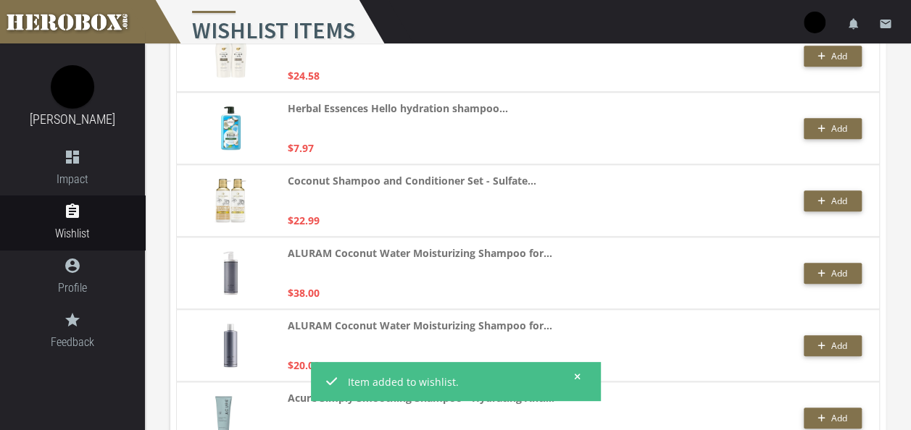
scroll to position [652, 0]
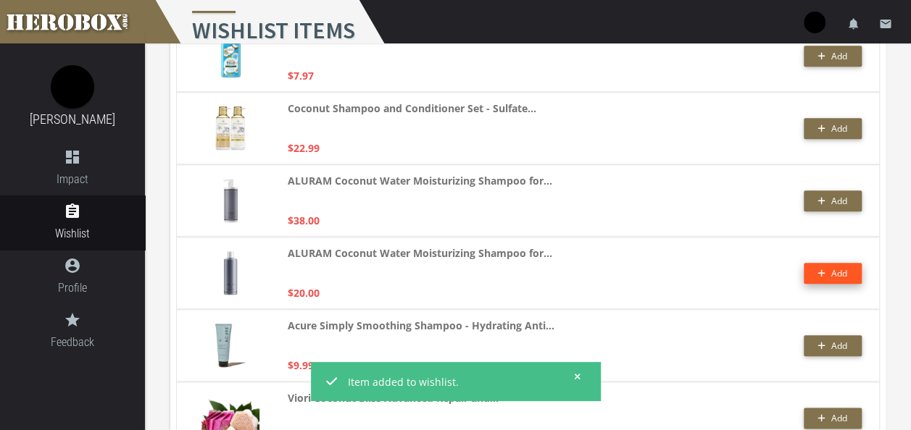
click at [849, 267] on button "Add" at bounding box center [833, 273] width 58 height 21
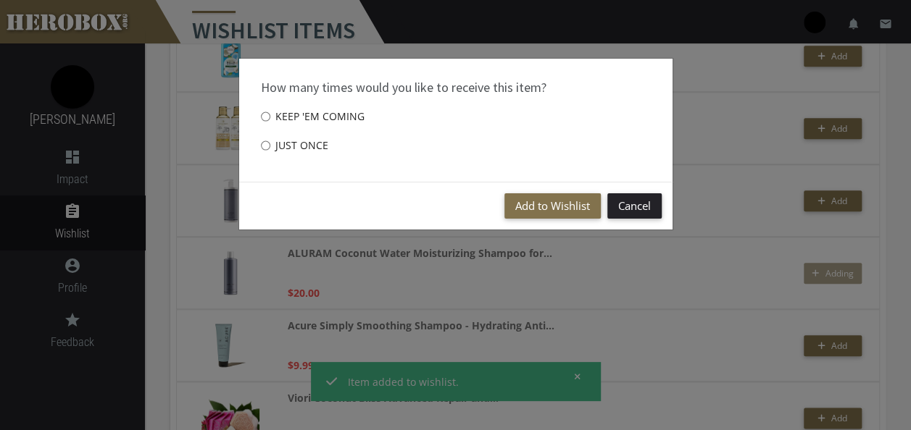
click at [310, 138] on label "Just once" at bounding box center [294, 145] width 67 height 29
click at [270, 138] on input "Just once" at bounding box center [265, 145] width 9 height 23
radio input "****"
click at [539, 203] on button "Add to Wishlist" at bounding box center [552, 205] width 96 height 25
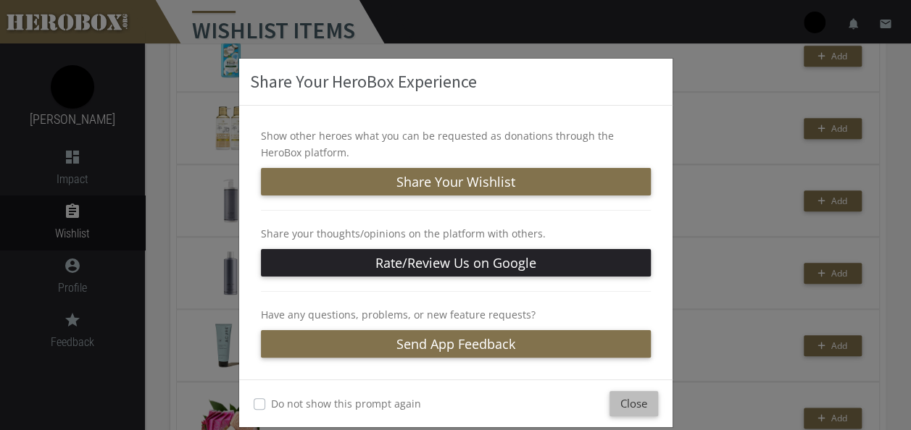
click at [625, 406] on button "Close" at bounding box center [633, 403] width 49 height 25
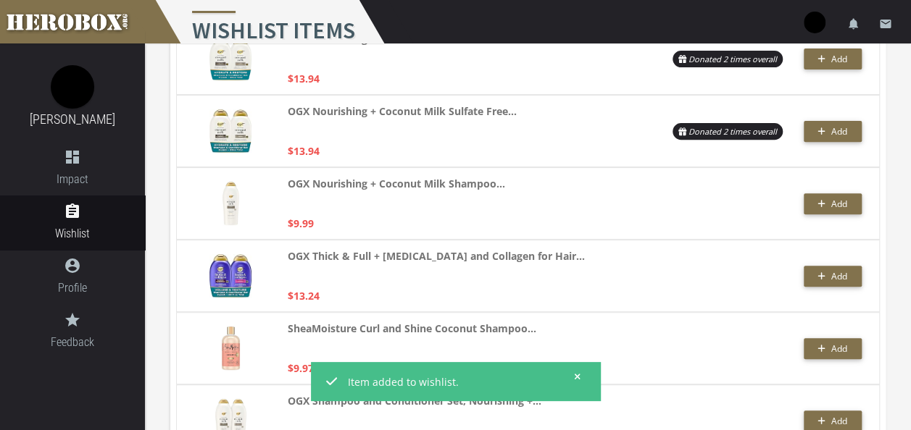
scroll to position [0, 0]
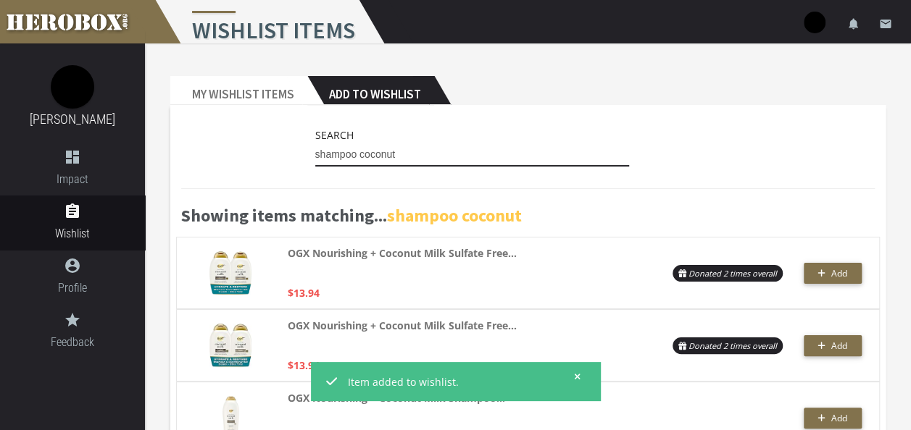
drag, startPoint x: 356, startPoint y: 155, endPoint x: 264, endPoint y: 155, distance: 91.3
click at [264, 155] on div "Search shampoo coconut" at bounding box center [527, 150] width 693 height 47
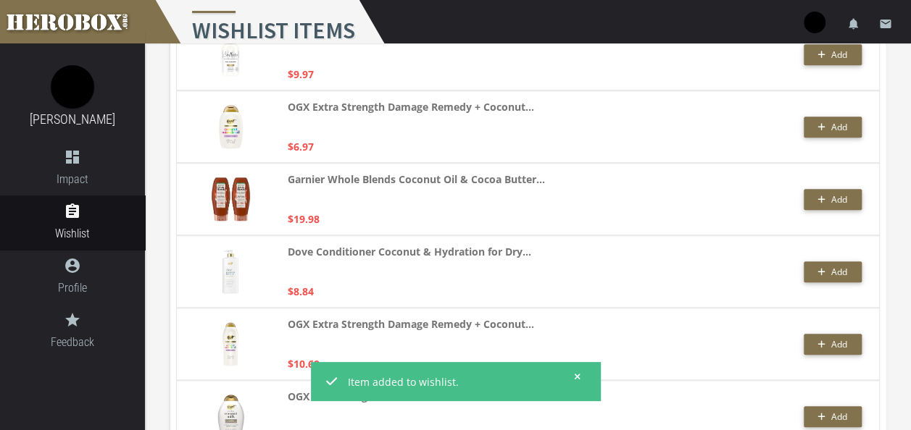
scroll to position [3394, 0]
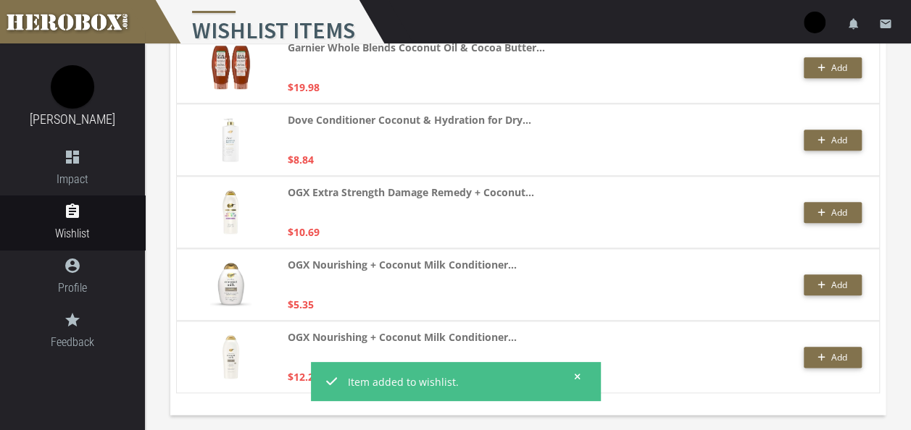
type input "conditioner coconut"
click at [77, 221] on link "assignment Wishlist" at bounding box center [72, 223] width 145 height 54
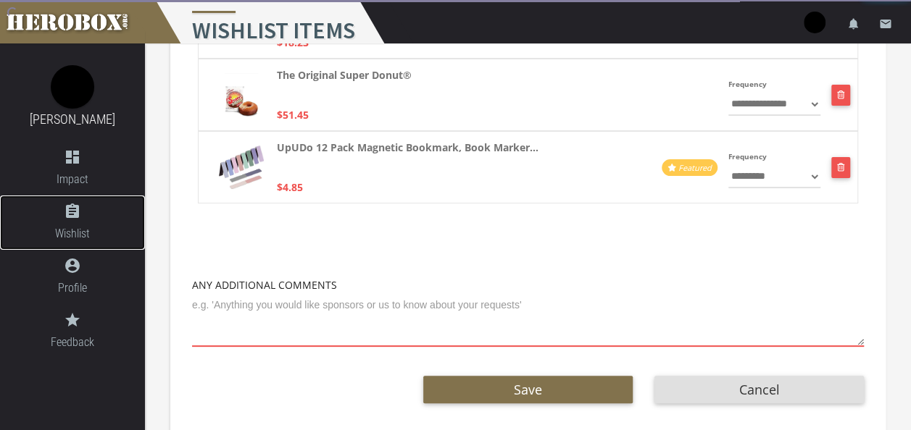
scroll to position [2788, 0]
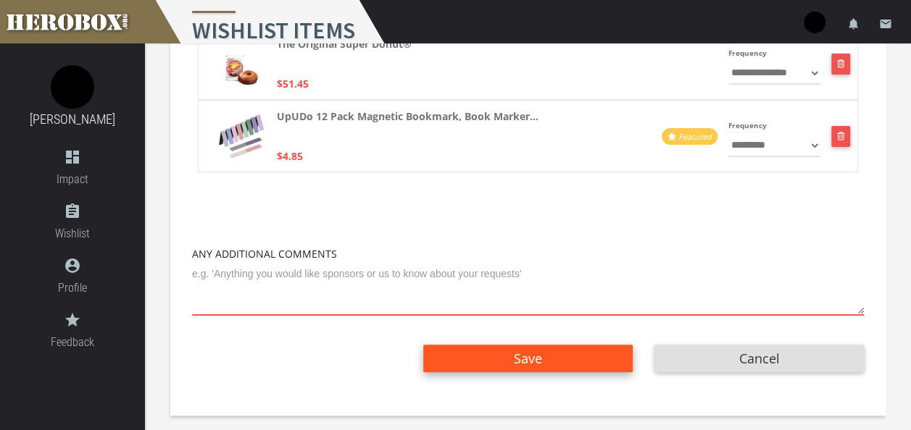
click at [538, 364] on span "Save" at bounding box center [528, 358] width 28 height 17
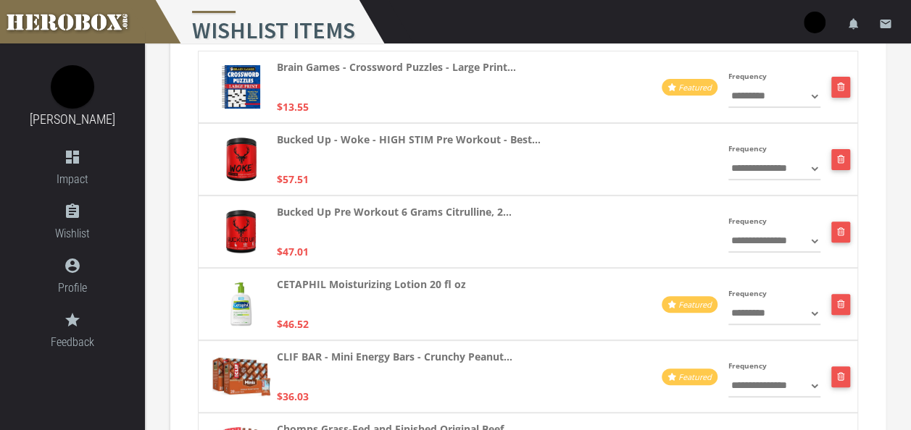
scroll to position [0, 0]
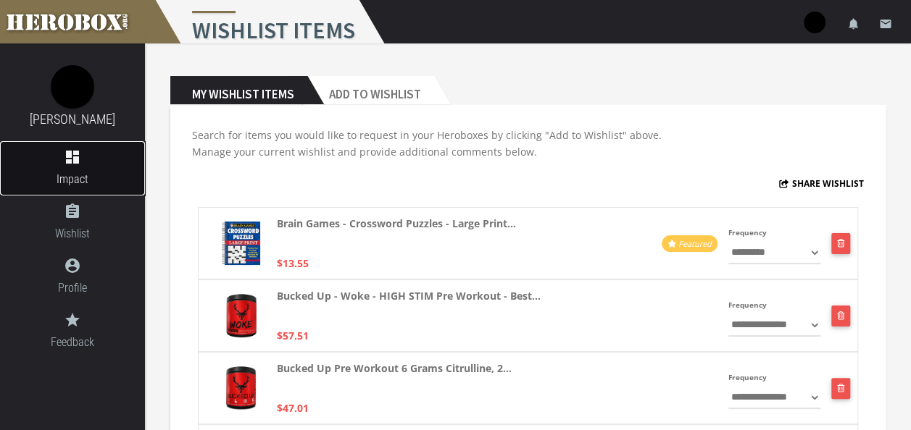
click at [72, 164] on icon "dashboard" at bounding box center [72, 157] width 145 height 17
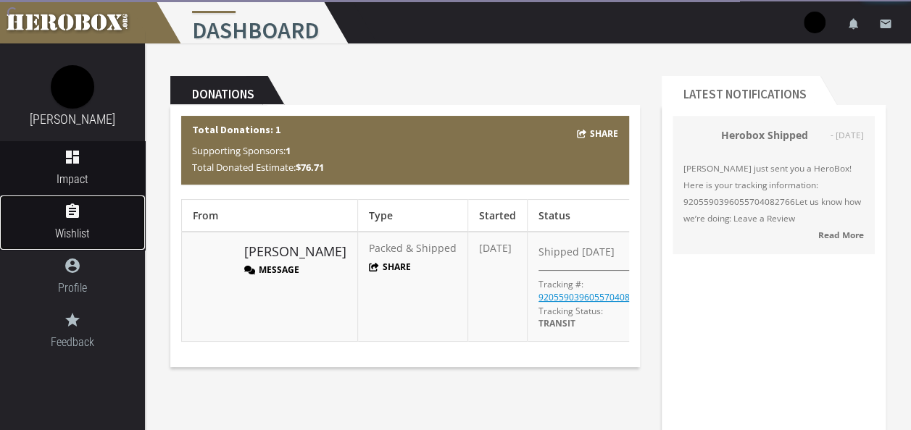
click at [78, 220] on icon "assignment" at bounding box center [72, 211] width 145 height 17
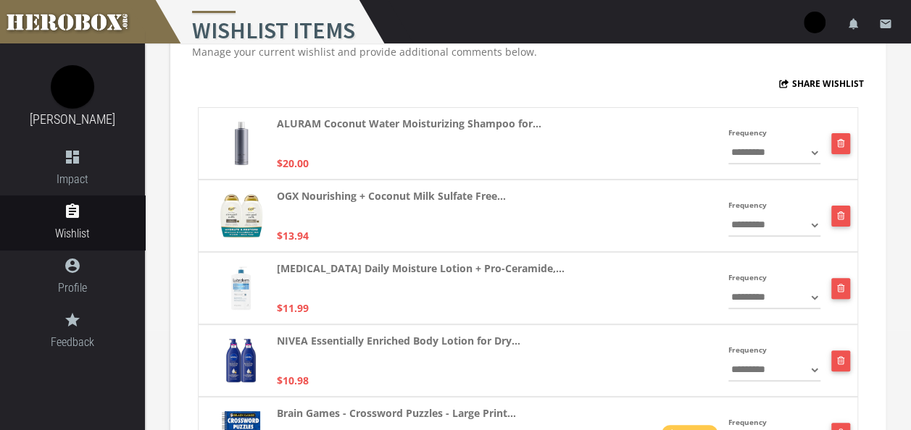
scroll to position [72, 0]
